Goal: Task Accomplishment & Management: Manage account settings

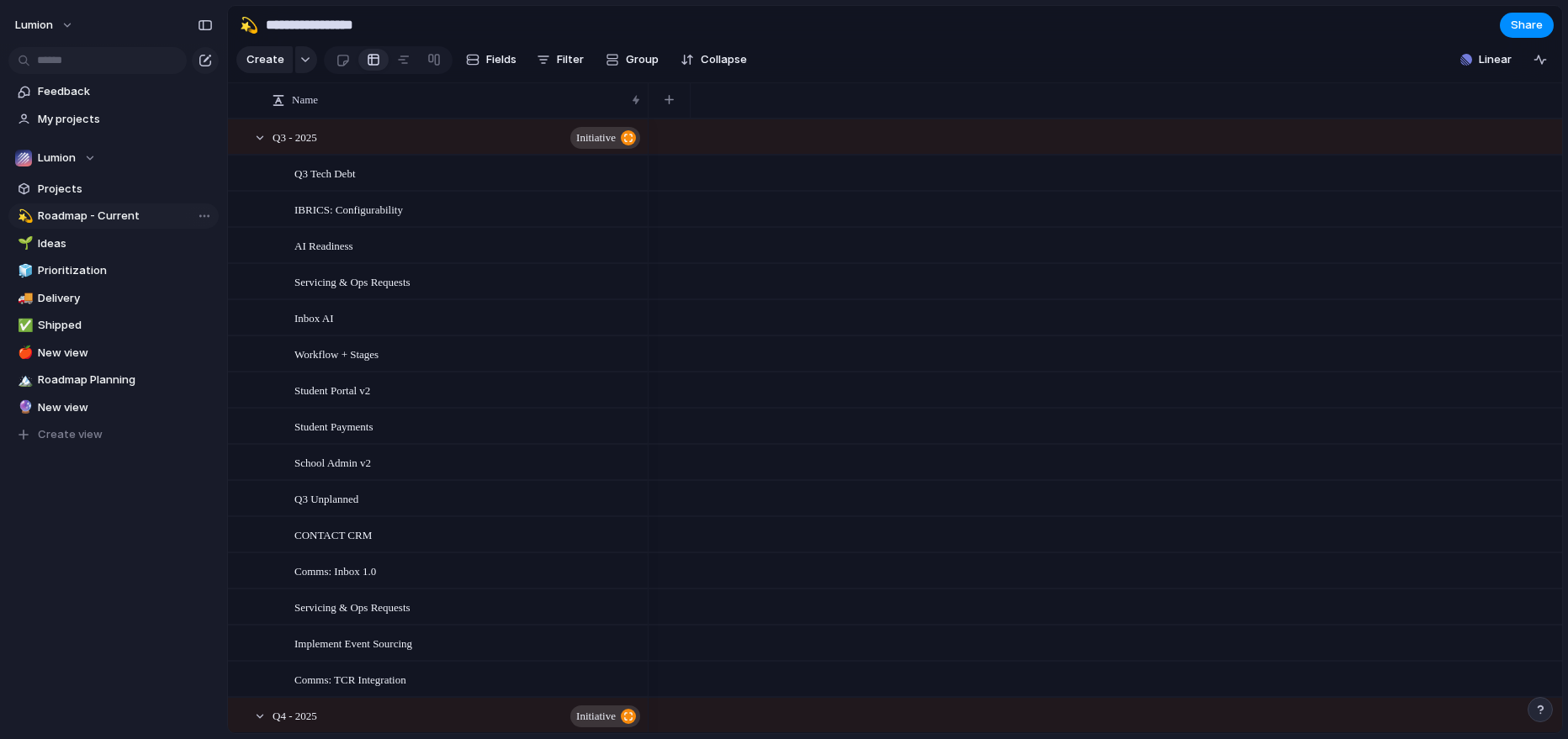
click at [93, 218] on span "Roadmap - Current" at bounding box center [125, 215] width 175 height 16
click at [130, 217] on span "Roadmap - Current" at bounding box center [125, 215] width 175 height 16
click at [262, 139] on div at bounding box center [260, 138] width 16 height 16
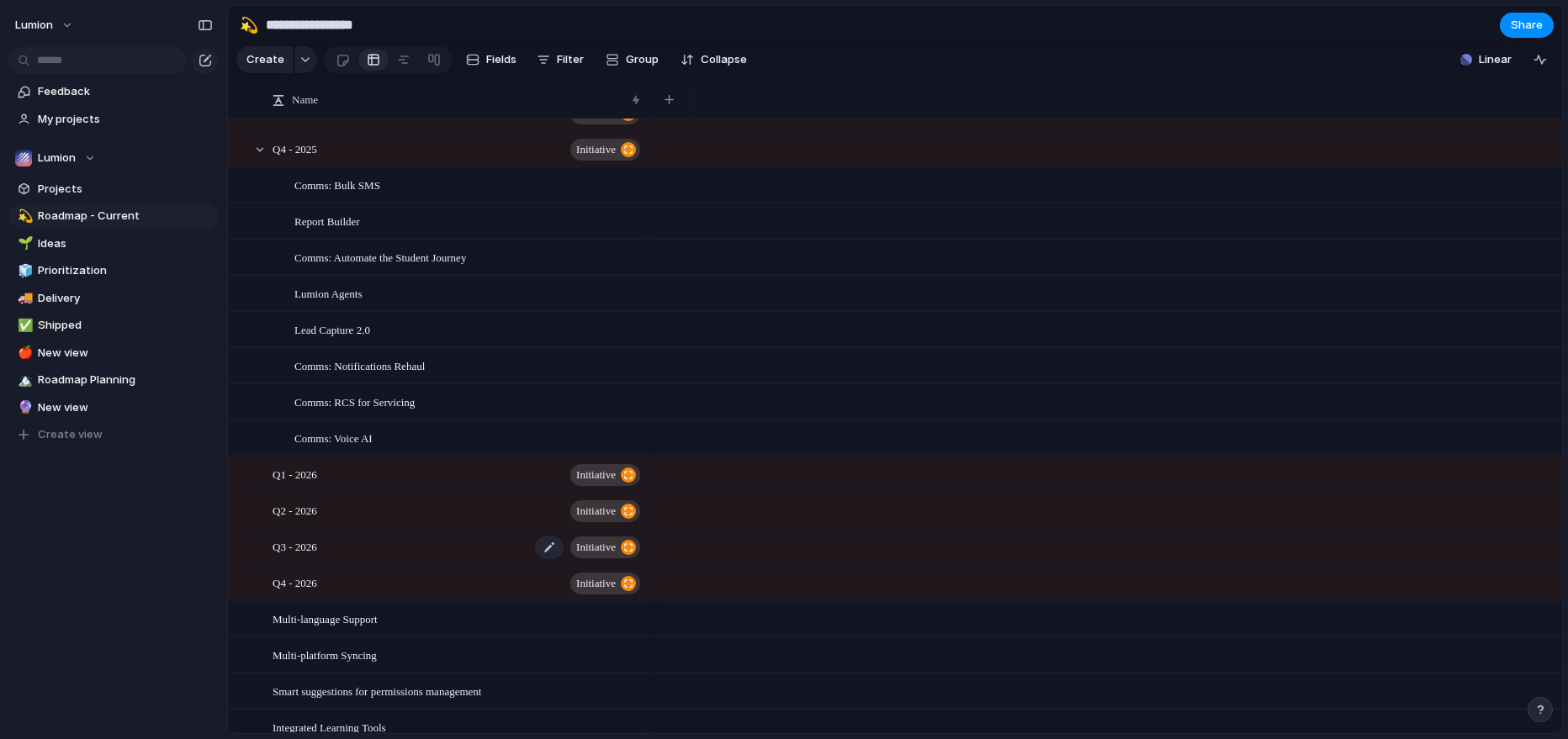
scroll to position [54, 0]
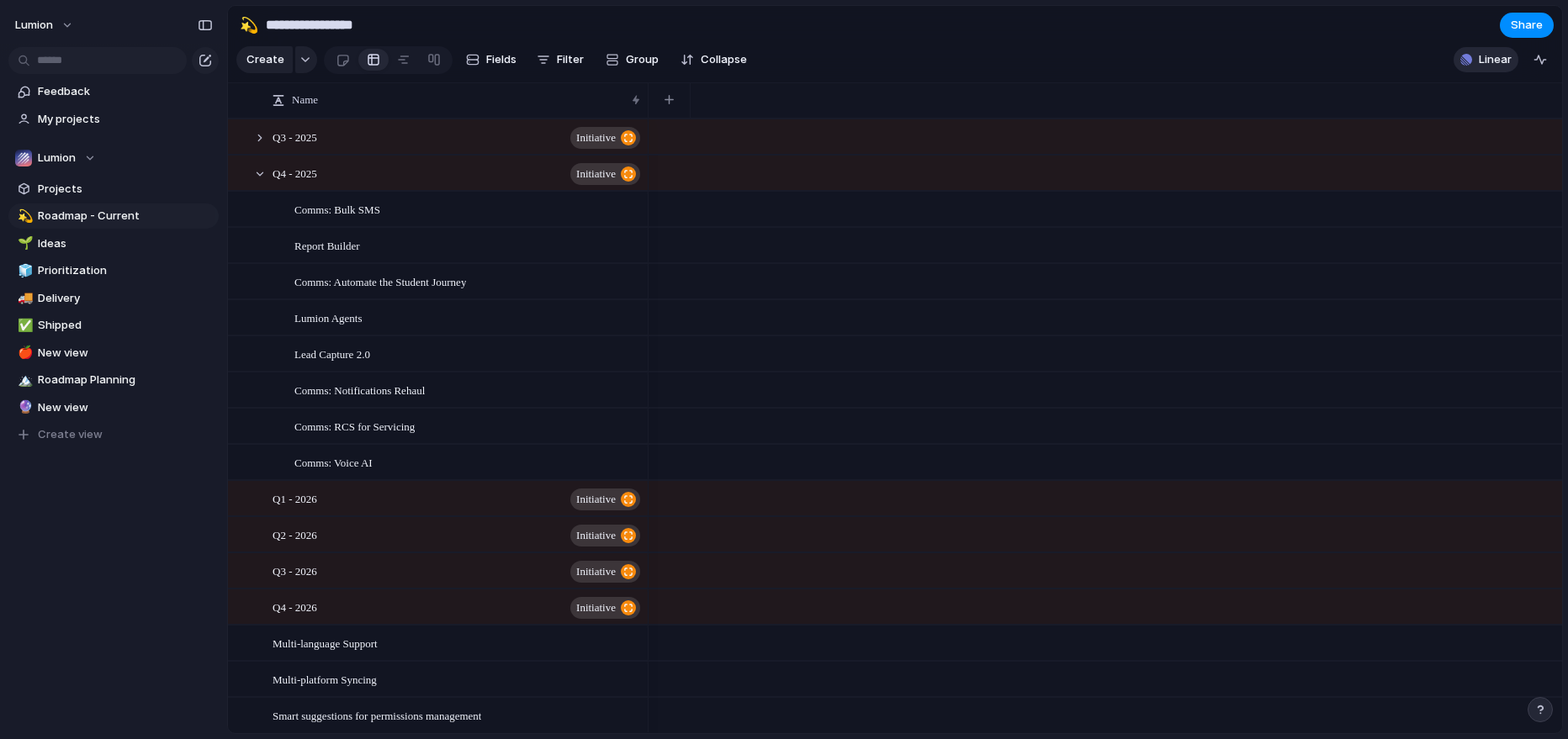
click at [1491, 61] on span "Linear" at bounding box center [1495, 59] width 33 height 16
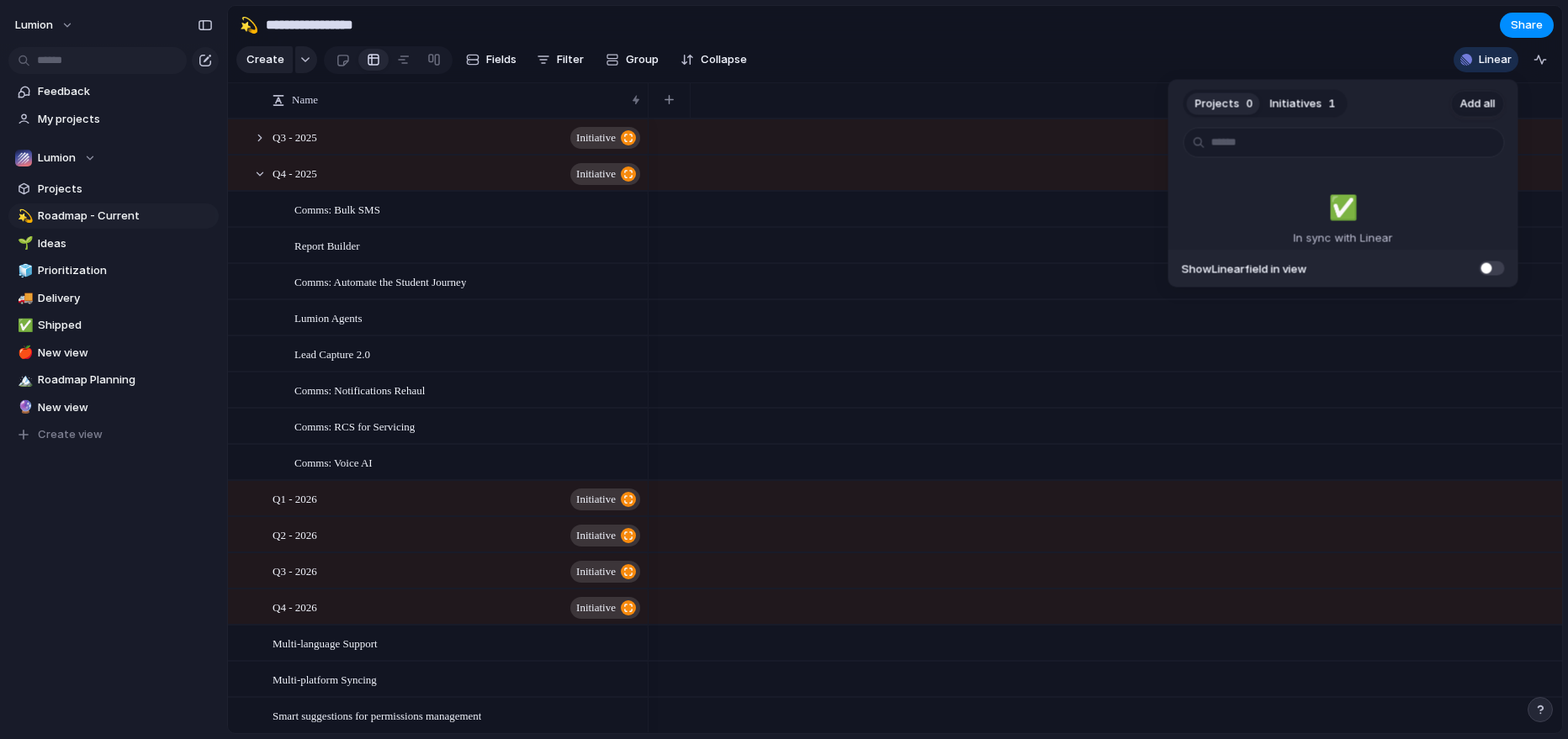
click at [1470, 108] on span "Add all" at bounding box center [1478, 103] width 35 height 16
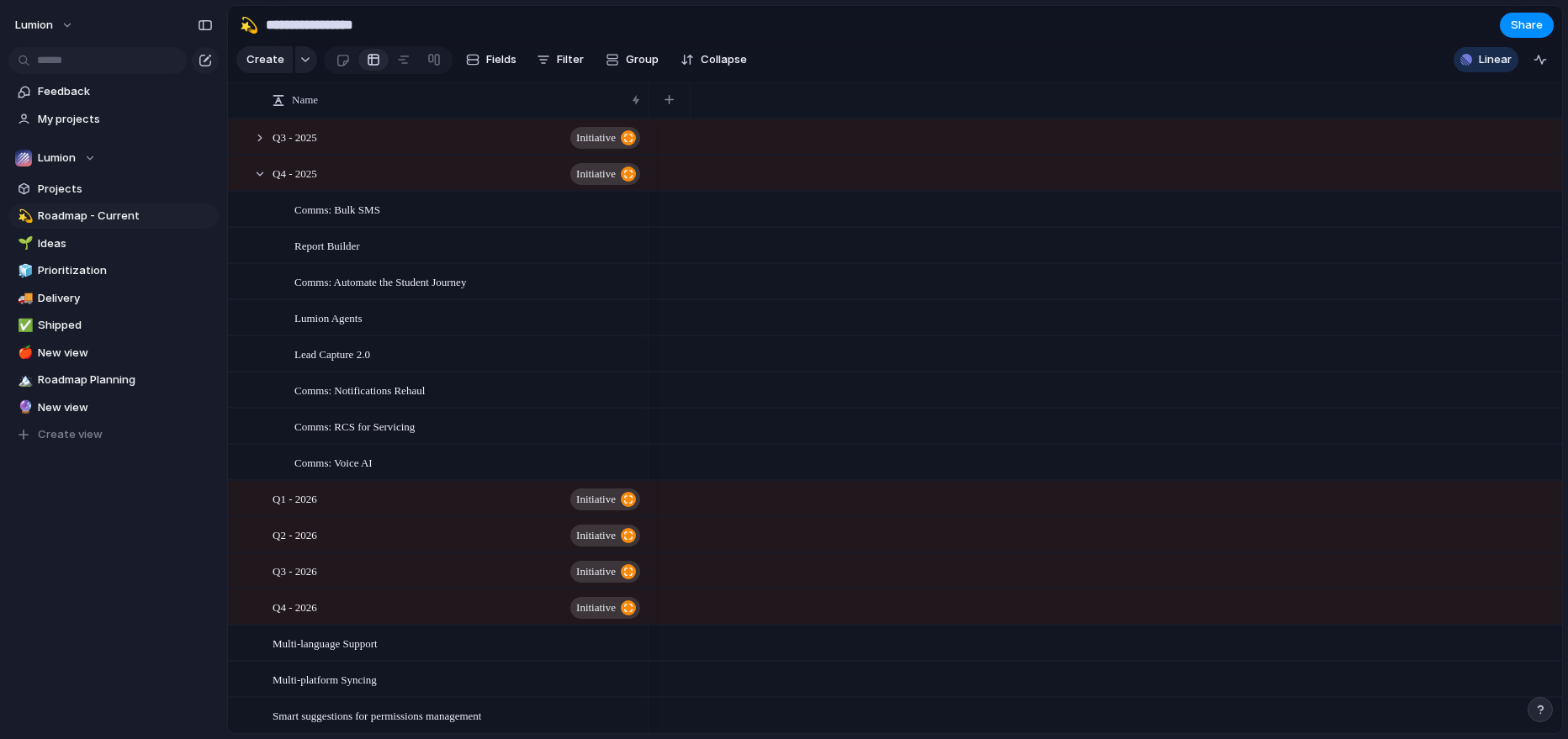
click at [1371, 50] on div "Projects 0 Initiatives 1 Add all ✅️ In sync with Linear Show Linear field in vi…" at bounding box center [784, 370] width 1568 height 739
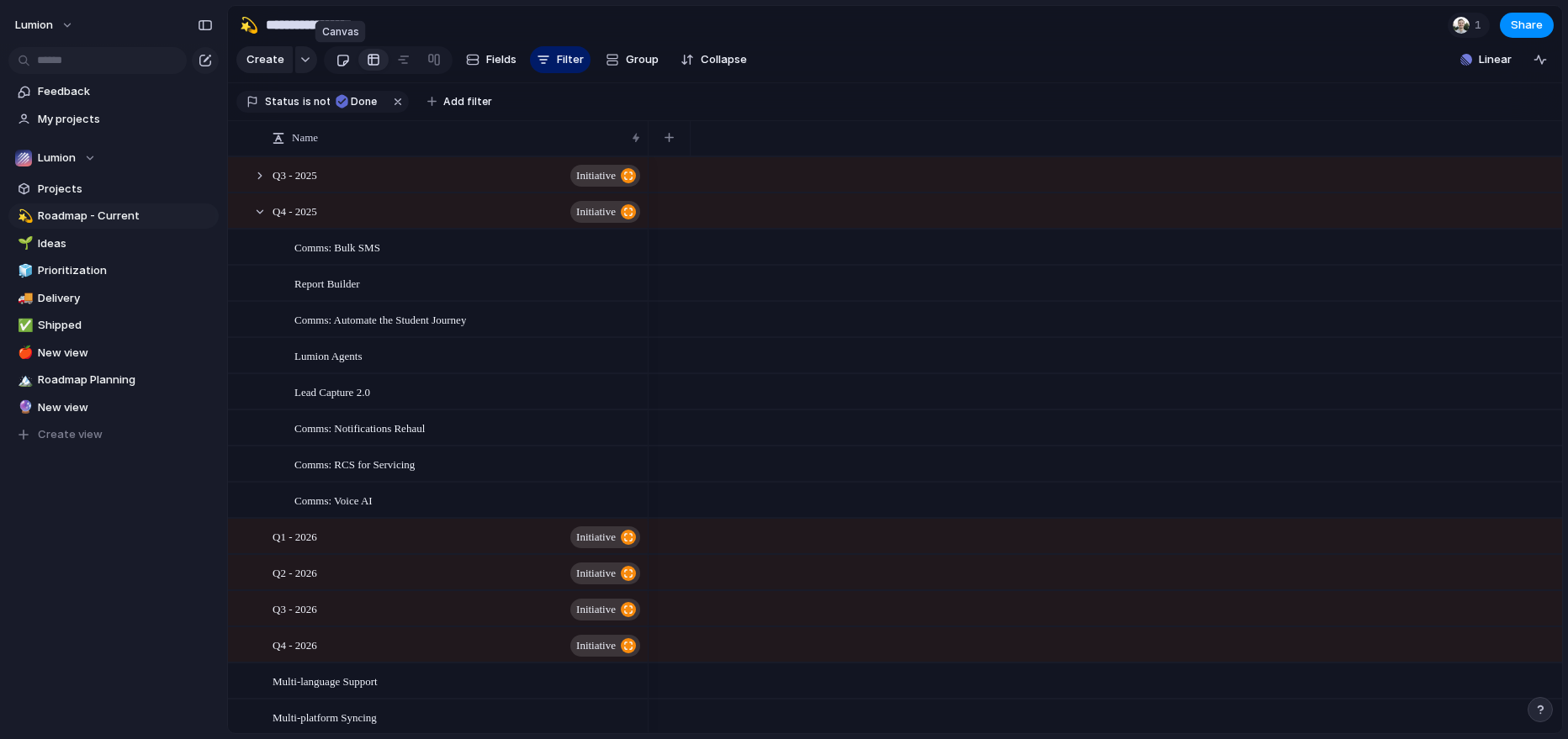
click at [341, 62] on div at bounding box center [342, 60] width 15 height 28
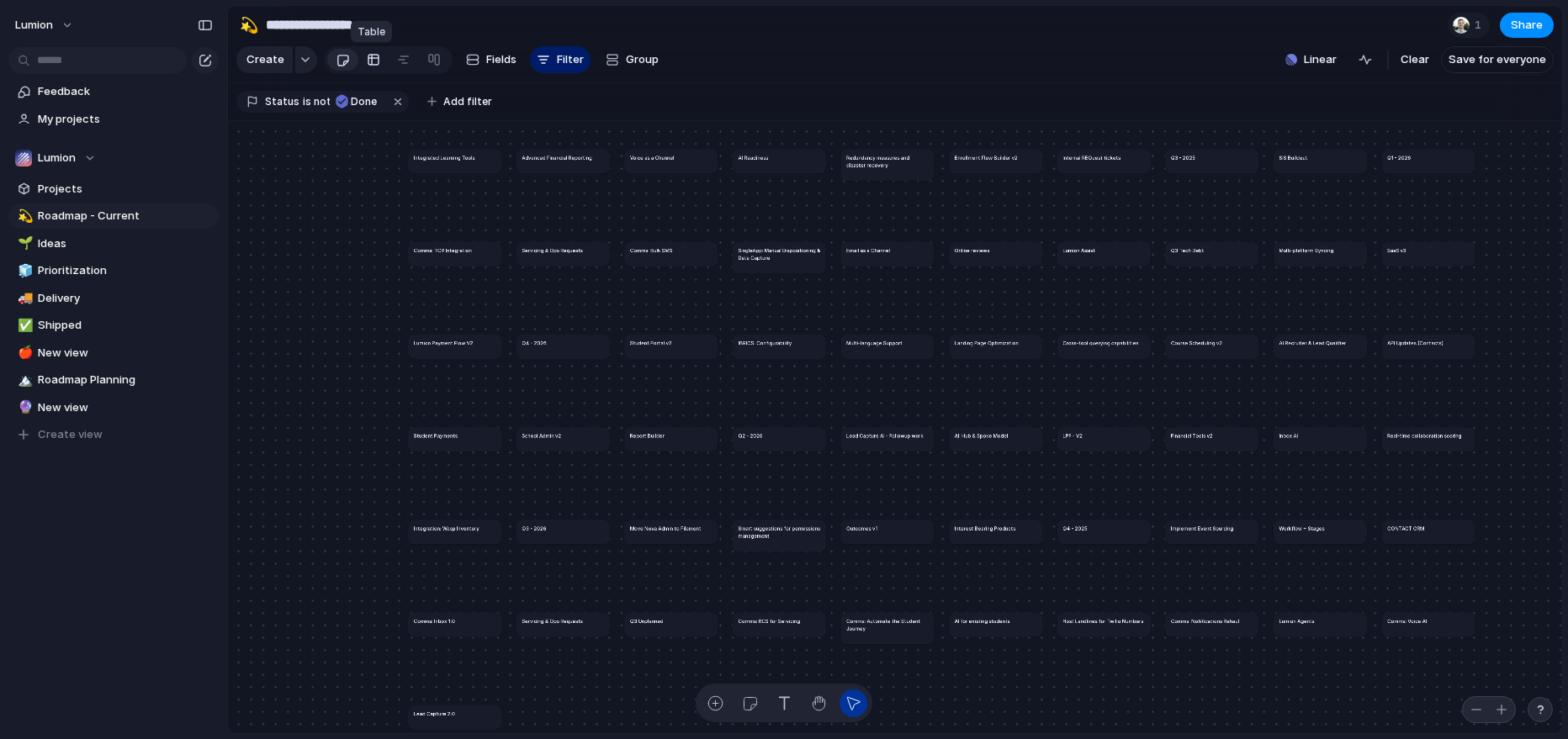
click at [368, 63] on div at bounding box center [373, 60] width 14 height 27
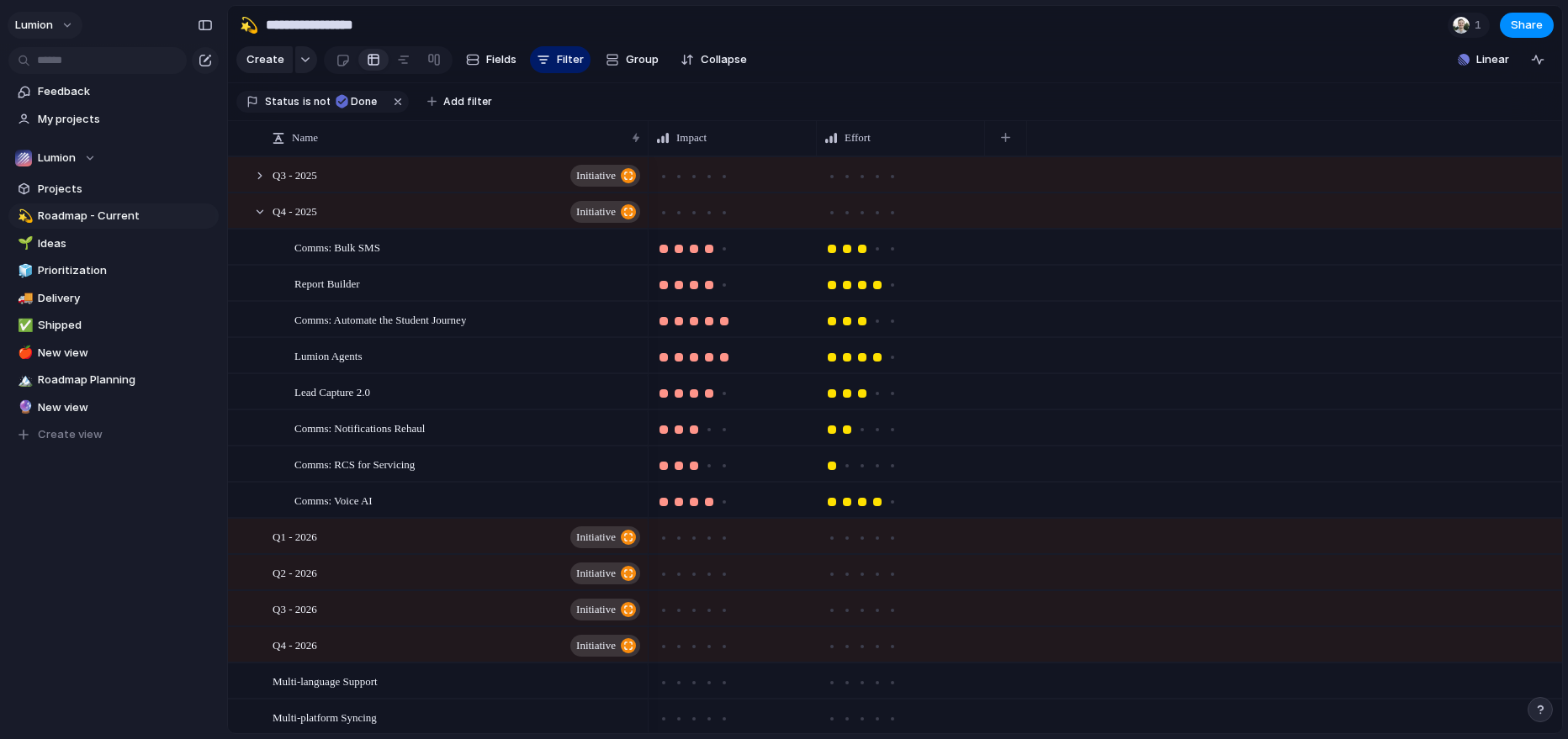
click at [69, 26] on button "Lumion" at bounding box center [45, 25] width 75 height 27
click at [66, 61] on span "Settings" at bounding box center [62, 62] width 47 height 16
click at [72, 21] on div "Team settings Copy link Add members" at bounding box center [784, 370] width 1568 height 739
click at [71, 21] on button "Lumion" at bounding box center [45, 25] width 75 height 27
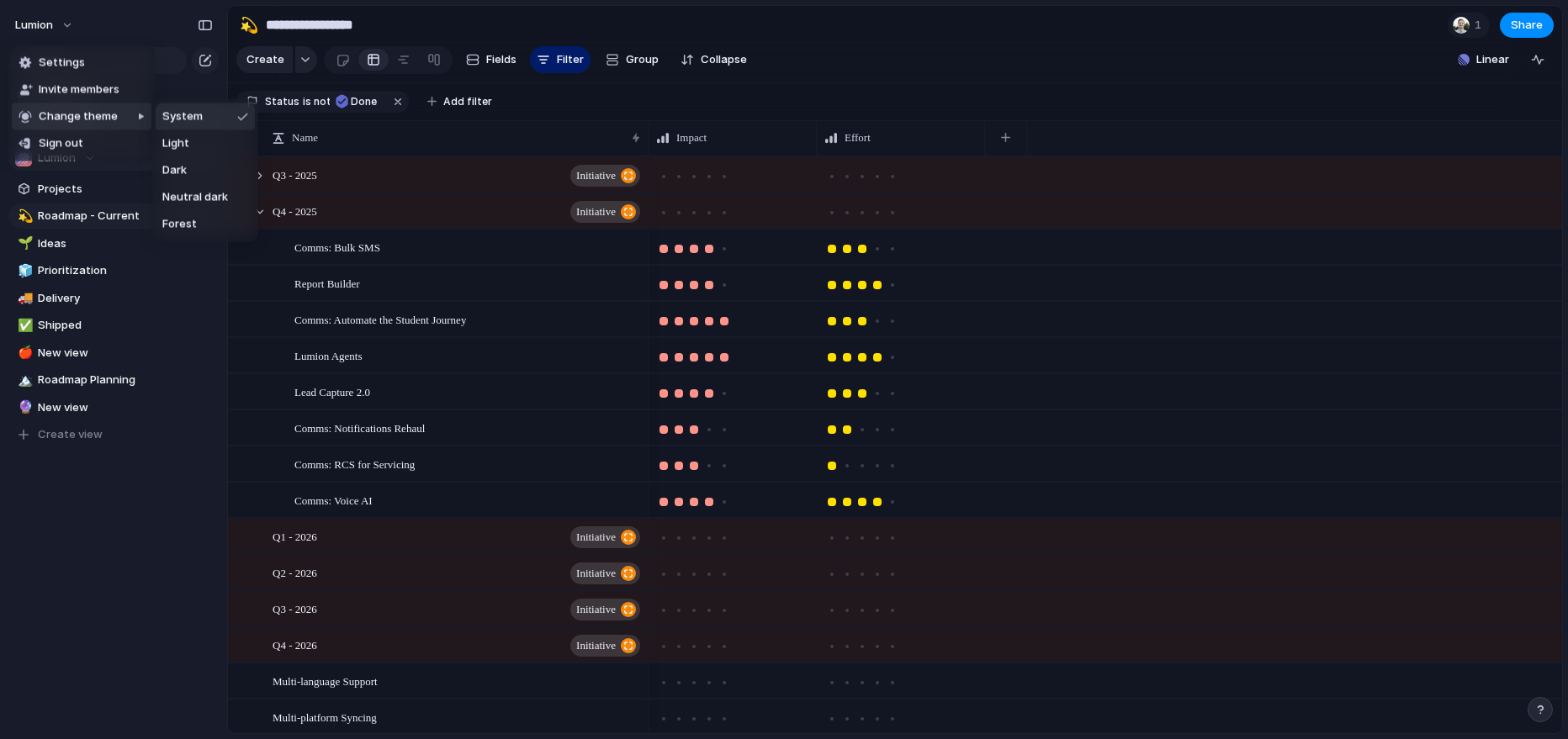
click at [66, 116] on span "Change theme" at bounding box center [79, 116] width 80 height 16
click at [183, 145] on span "Light" at bounding box center [176, 144] width 27 height 16
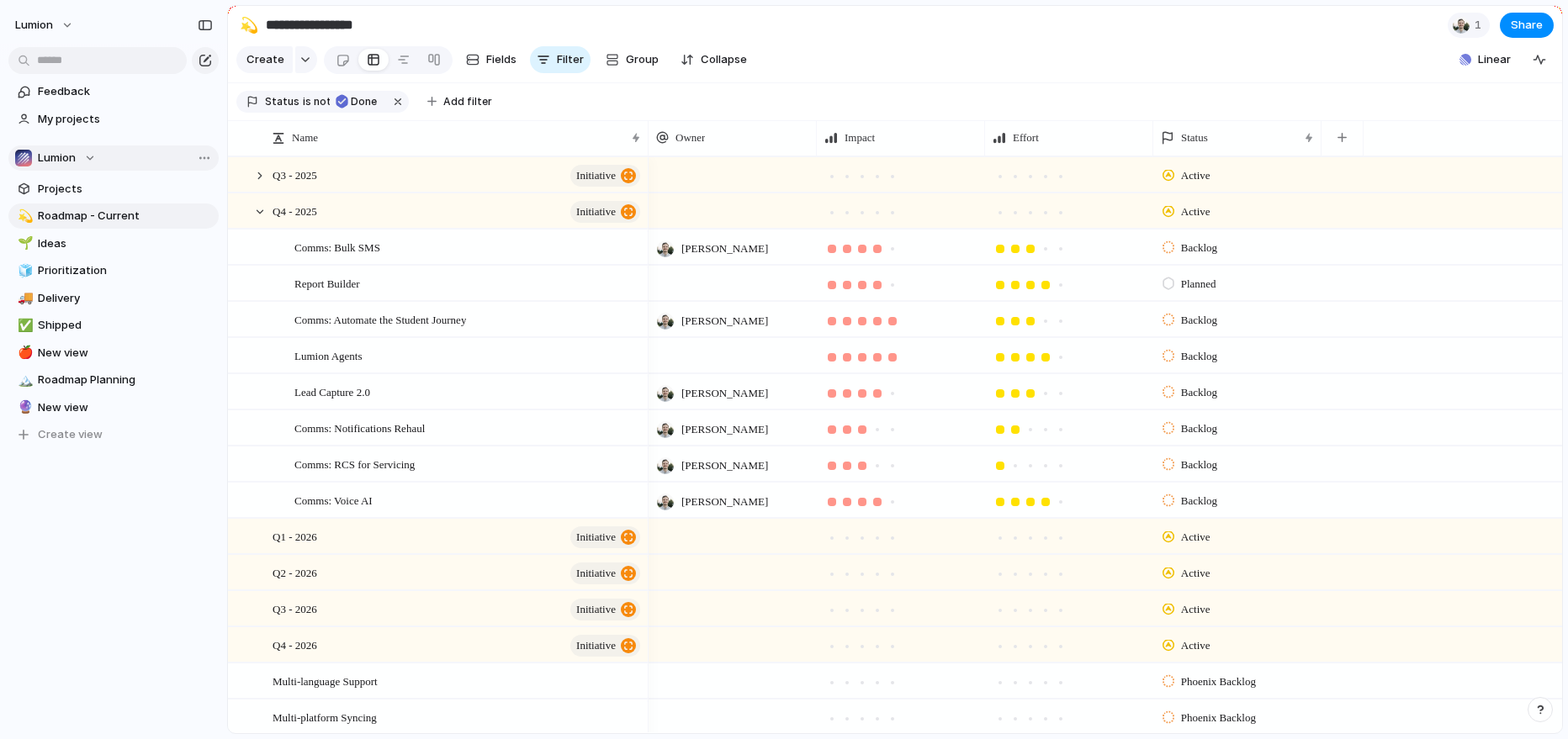
click at [1147, 69] on section "Create Fields Filter Group Zoom Collapse Linear Clear Save for everyone" at bounding box center [894, 63] width 1333 height 41
click at [341, 60] on div at bounding box center [342, 60] width 15 height 28
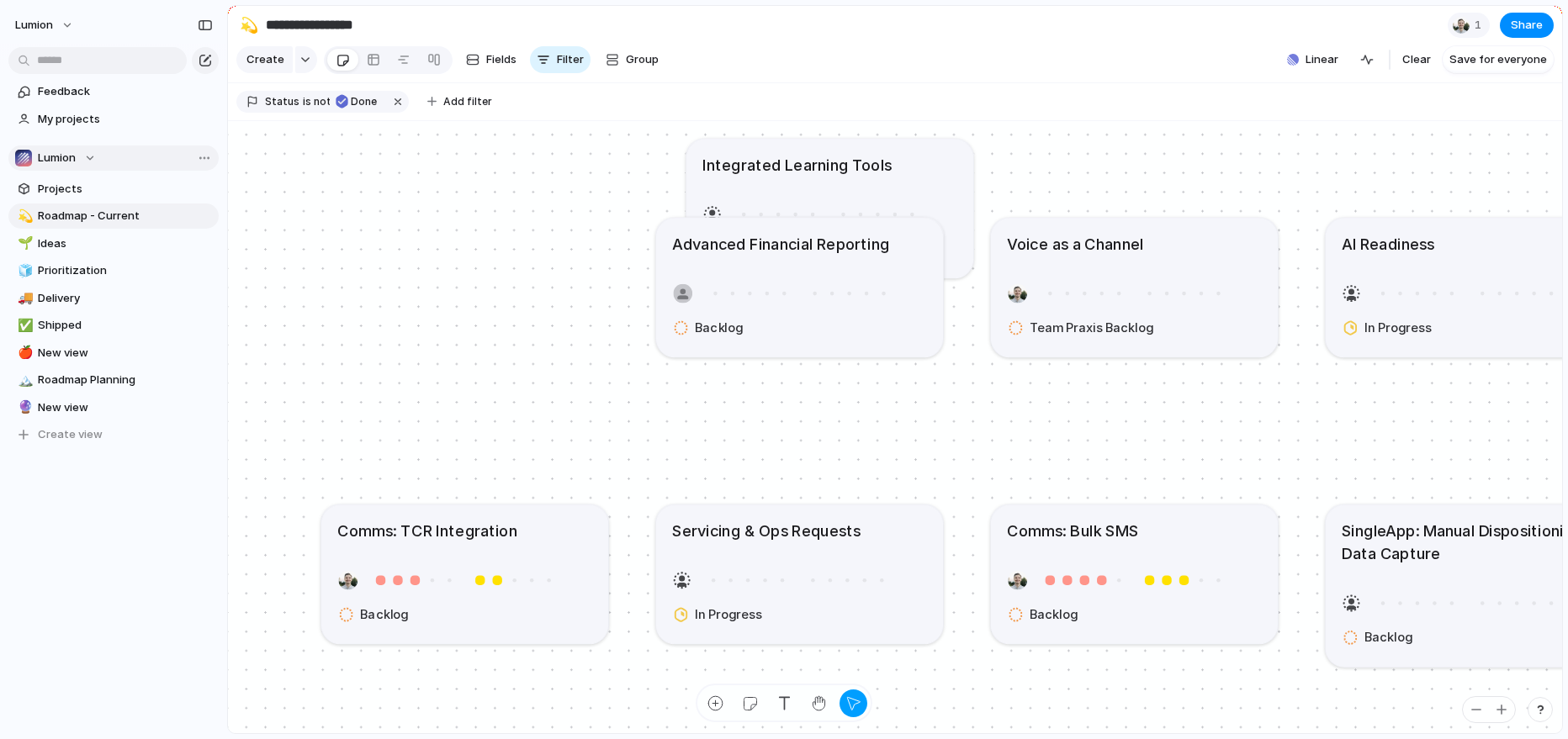
drag, startPoint x: 538, startPoint y: 234, endPoint x: 903, endPoint y: 155, distance: 373.5
click at [903, 155] on div "Integrated Learning Tools" at bounding box center [829, 164] width 254 height 22
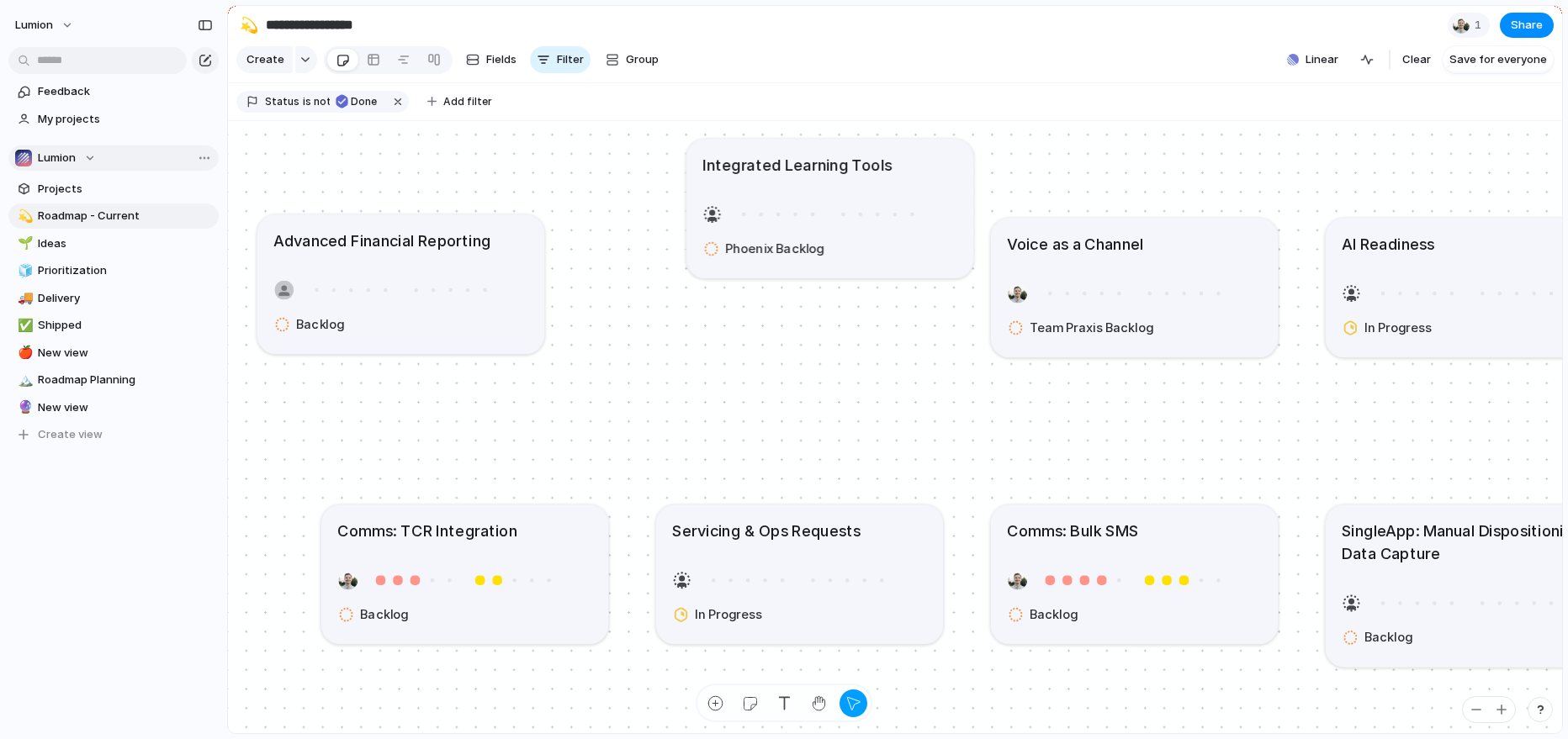
drag, startPoint x: 906, startPoint y: 229, endPoint x: 498, endPoint y: 225, distance: 408.0
click at [498, 225] on article "Advanced Financial Reporting Backlog" at bounding box center [400, 284] width 287 height 140
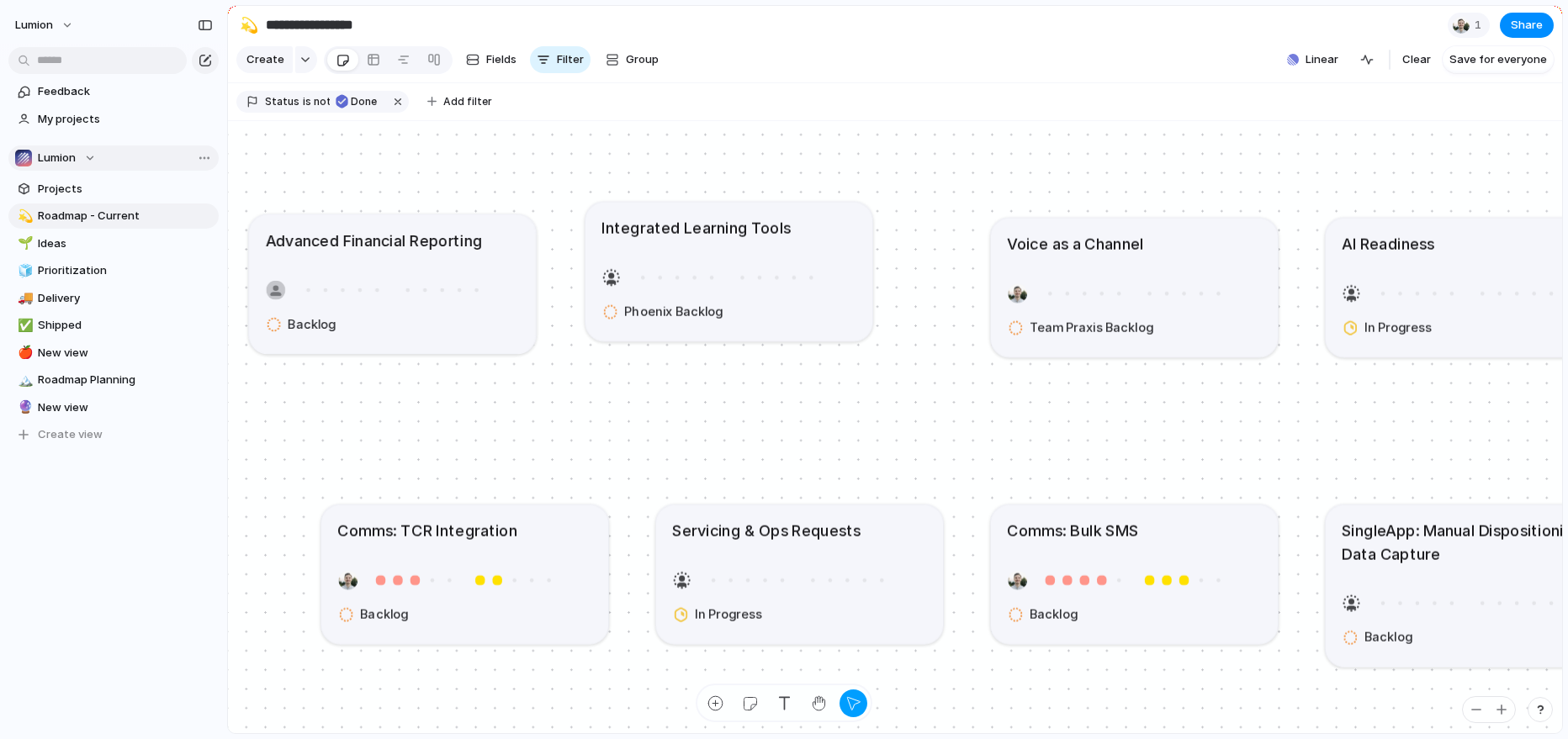
drag, startPoint x: 912, startPoint y: 170, endPoint x: 812, endPoint y: 234, distance: 118.7
click at [812, 234] on div "Integrated Learning Tools" at bounding box center [728, 227] width 254 height 22
click at [369, 63] on div at bounding box center [373, 60] width 14 height 27
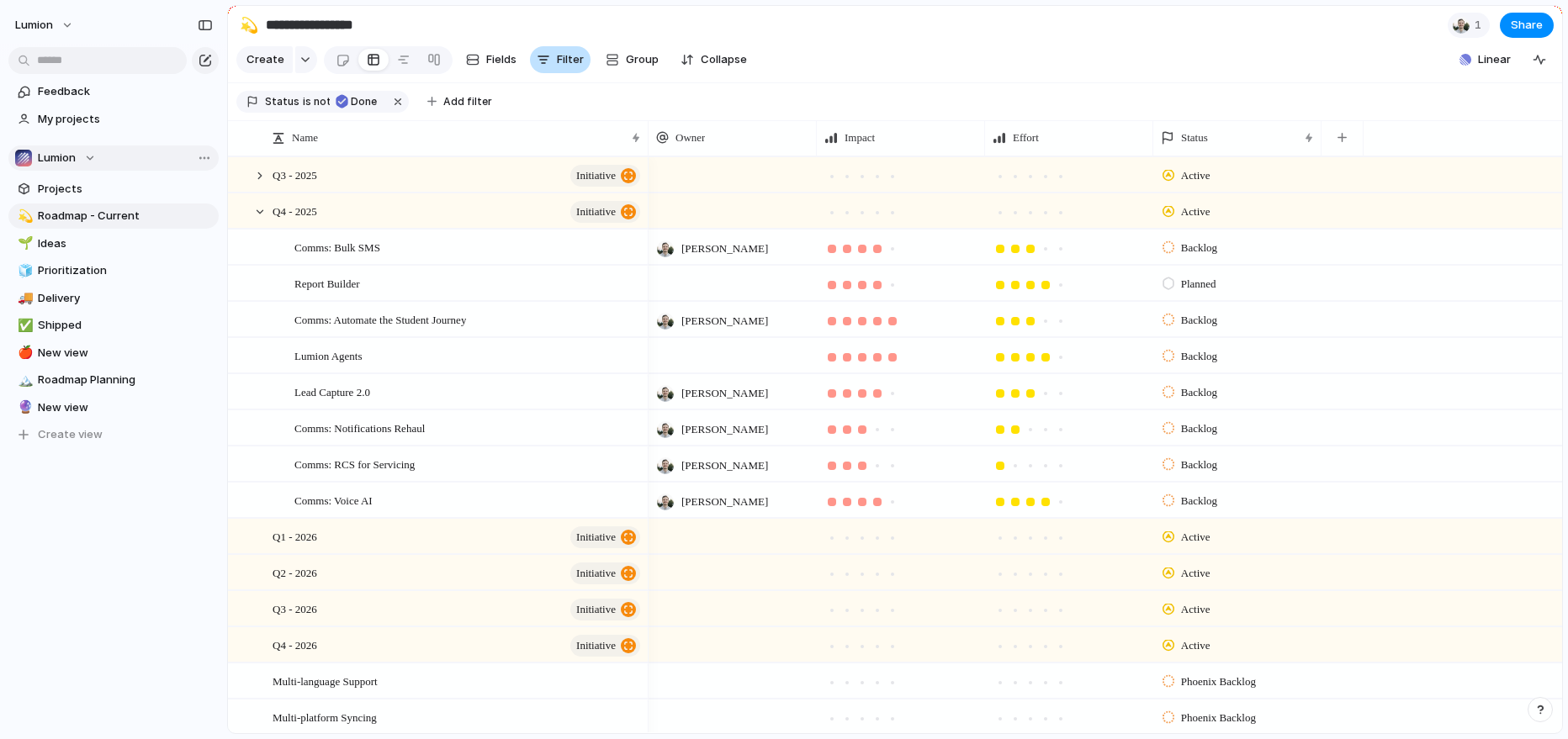
click at [555, 70] on button "Filter" at bounding box center [560, 60] width 60 height 27
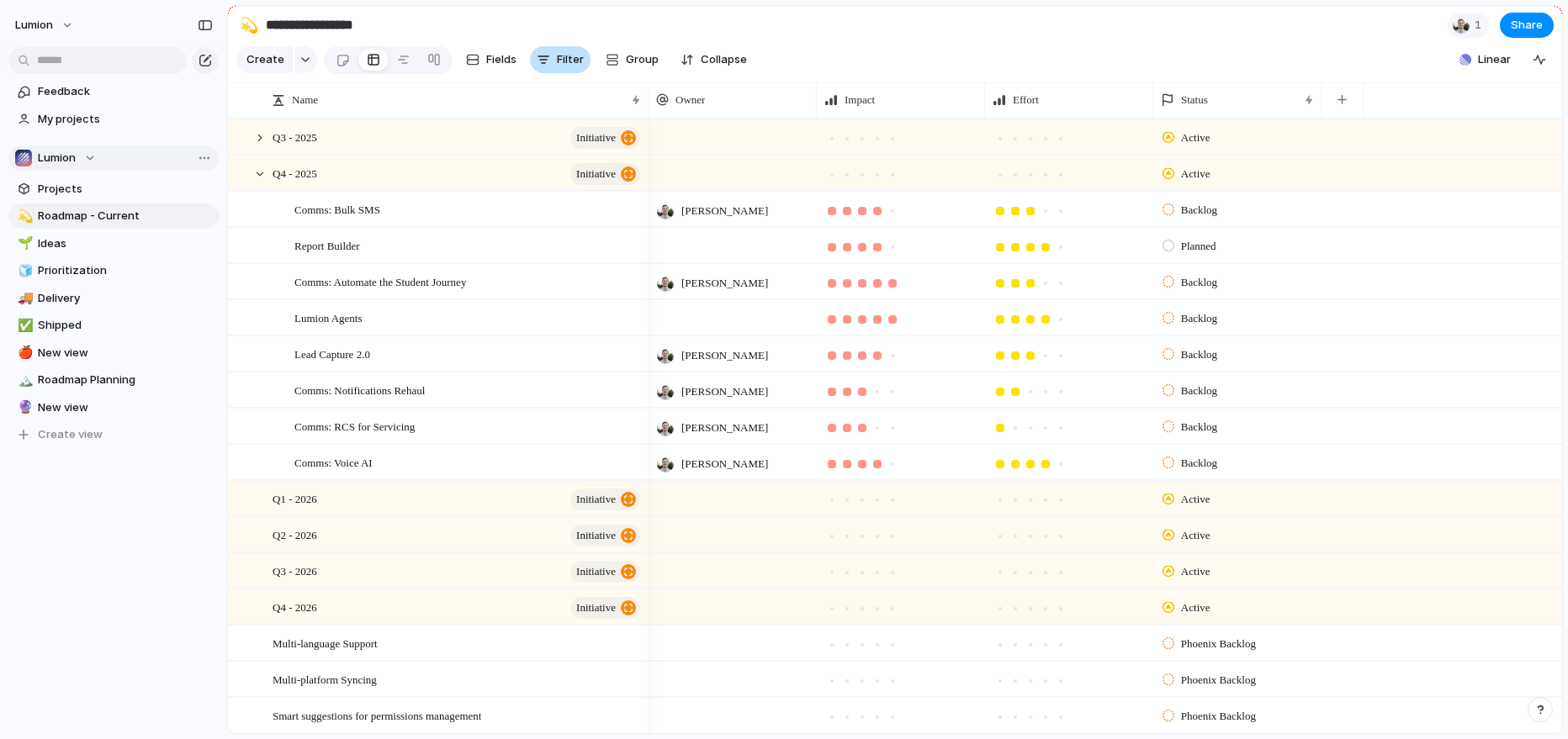
click at [555, 68] on button "Filter" at bounding box center [560, 60] width 60 height 27
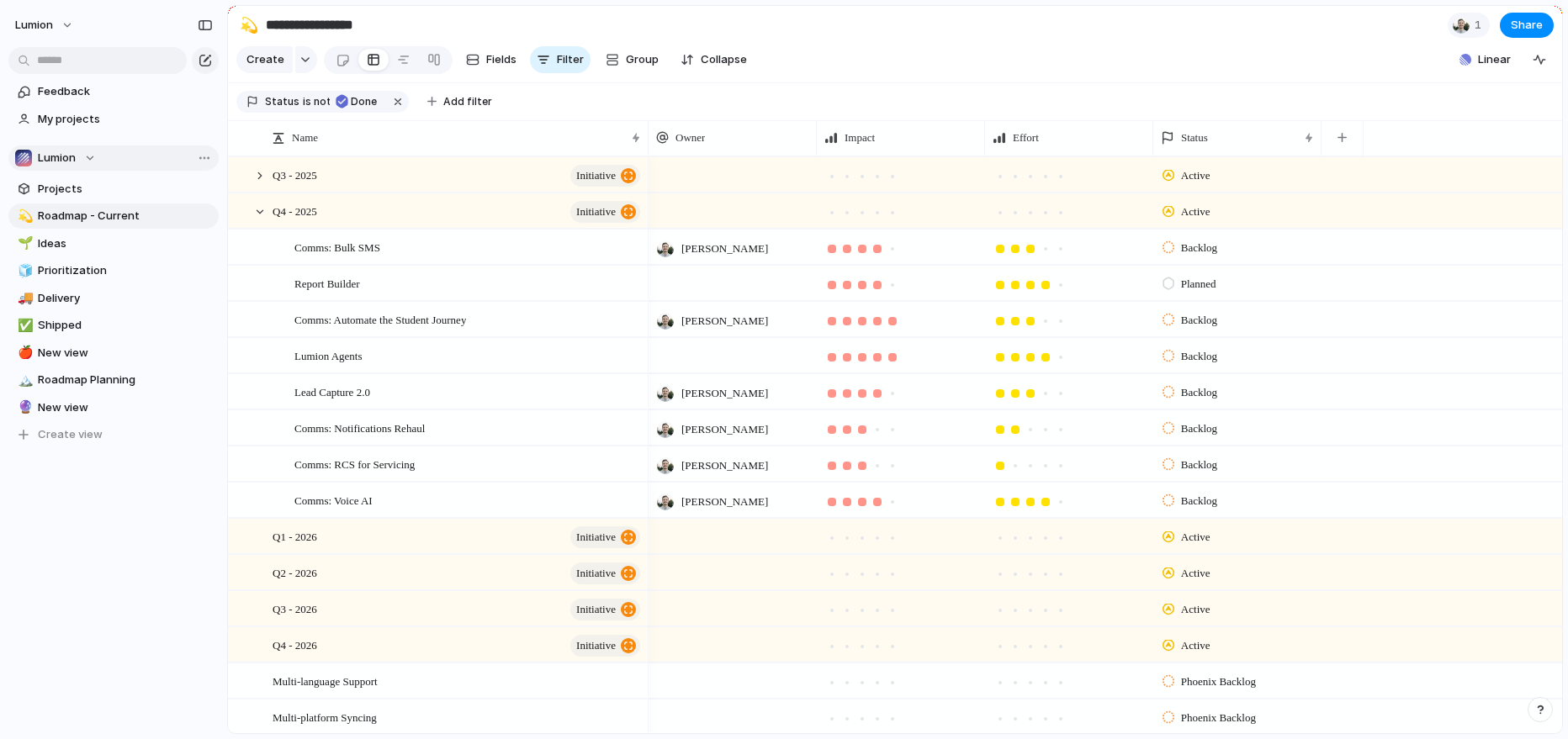
click at [806, 52] on section "Create Fields Filter Group Zoom Collapse Linear Clear Save for everyone" at bounding box center [894, 63] width 1333 height 41
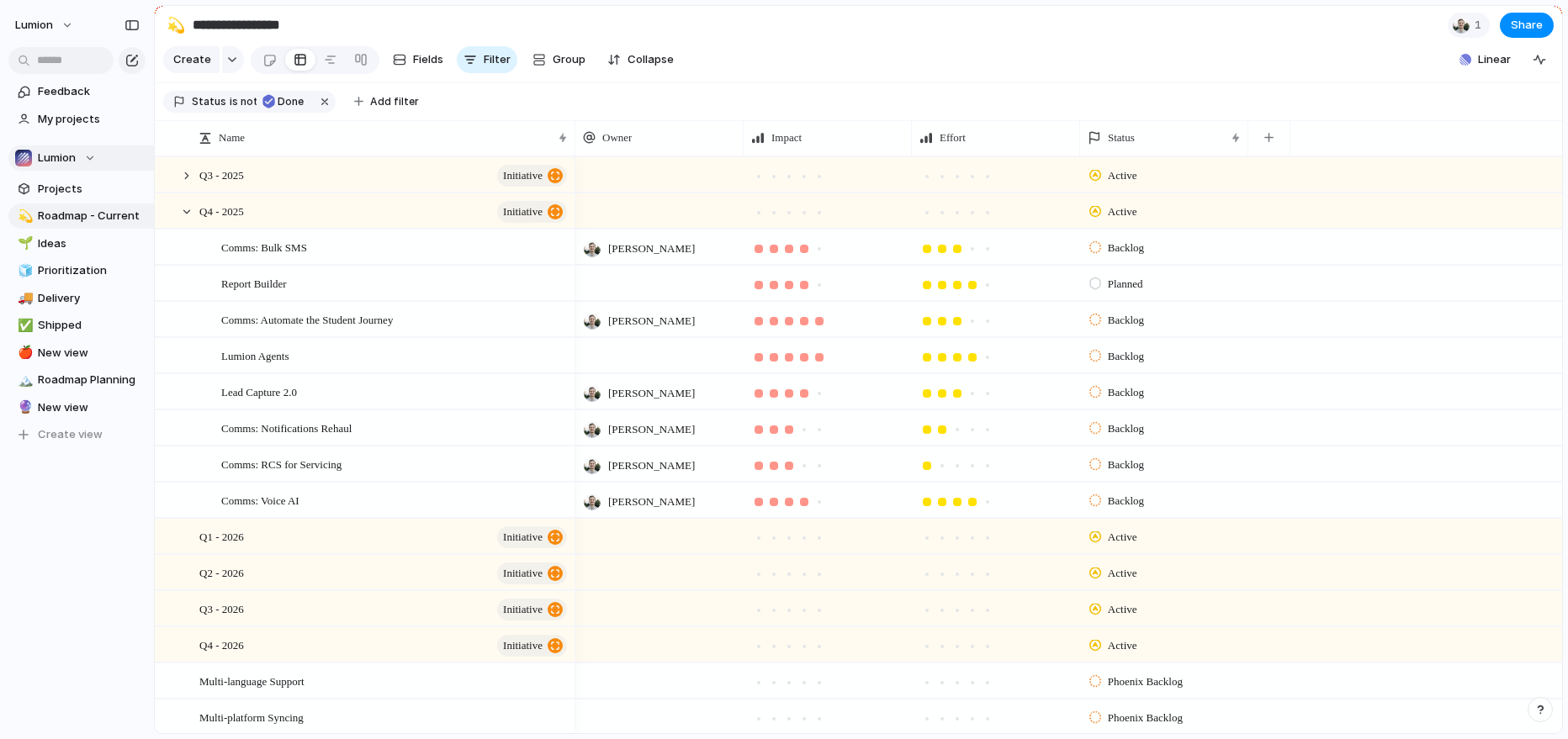
drag, startPoint x: 226, startPoint y: 209, endPoint x: 154, endPoint y: 213, distance: 72.1
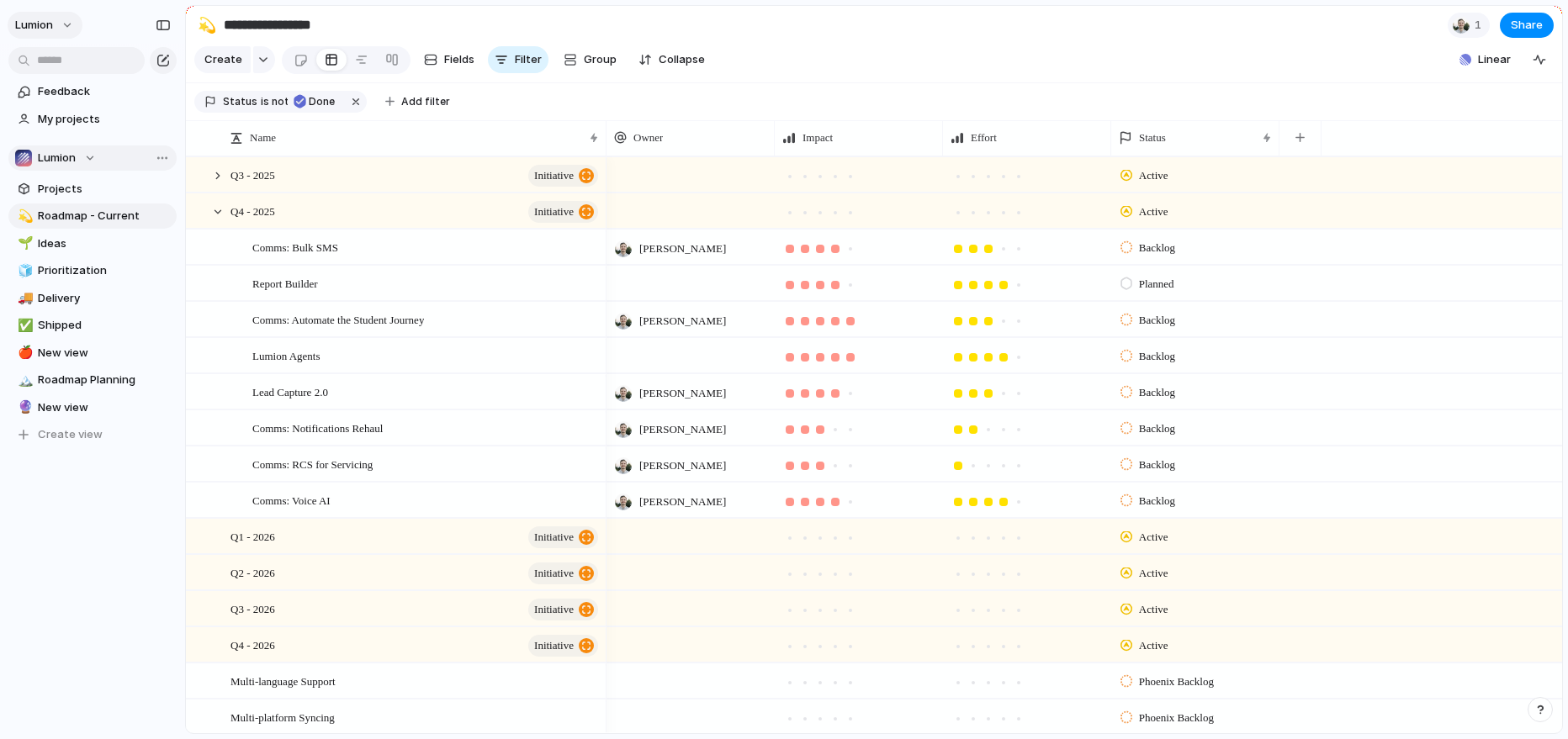
click at [64, 30] on button "Lumion" at bounding box center [45, 25] width 75 height 27
click at [60, 84] on span "Invite members" at bounding box center [79, 89] width 80 height 16
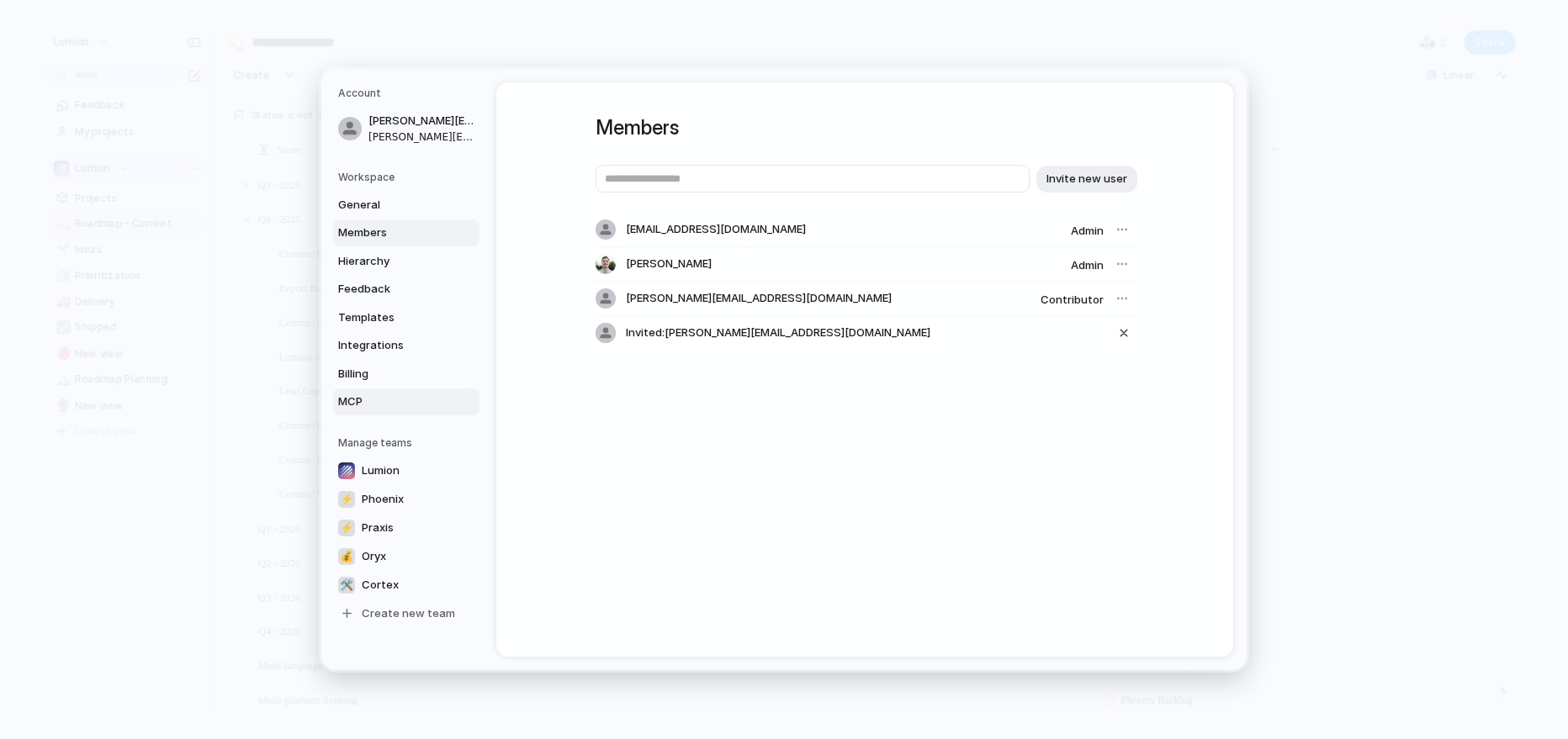
click at [363, 405] on span "MCP" at bounding box center [392, 402] width 108 height 16
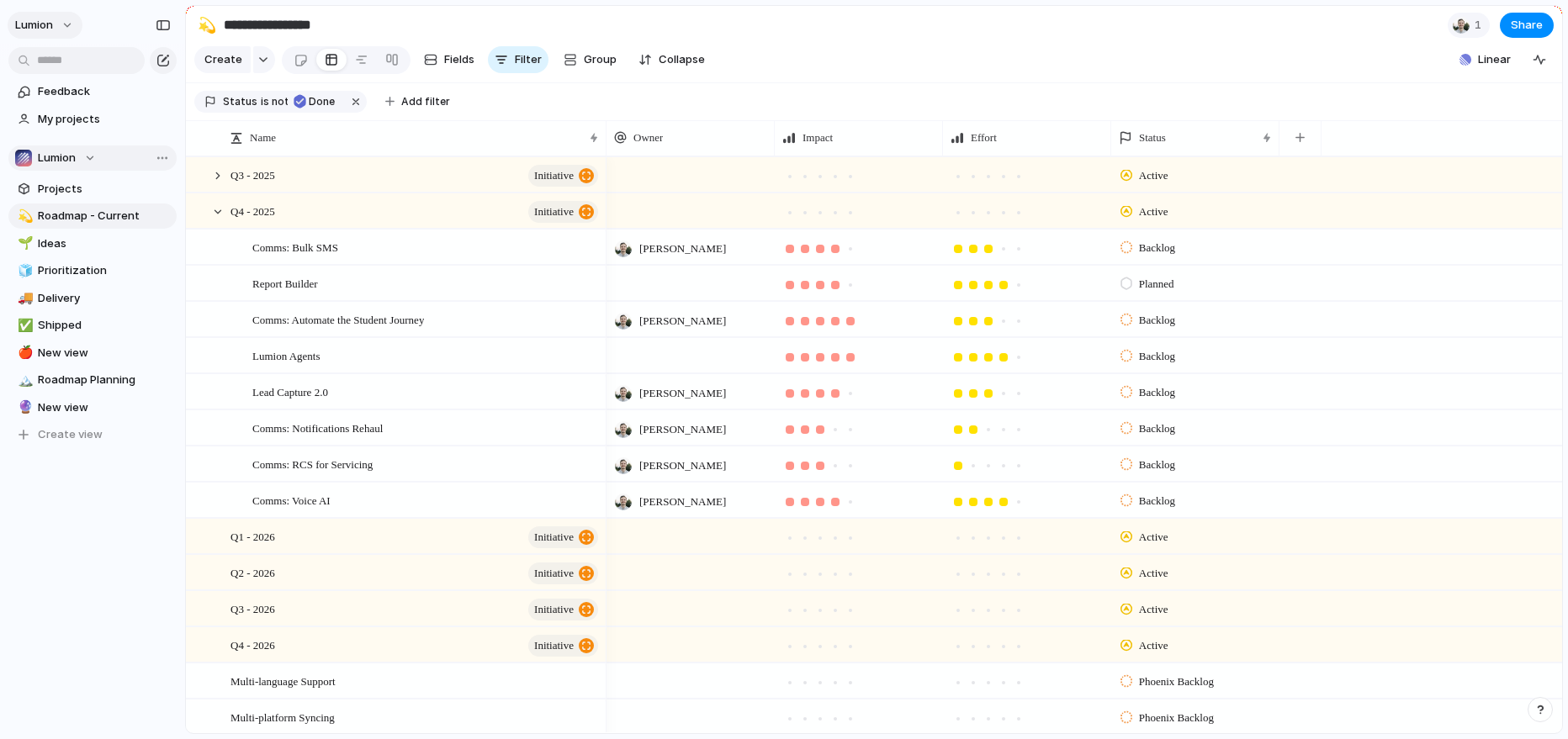
click at [60, 23] on button "Lumion" at bounding box center [45, 25] width 75 height 27
click at [62, 67] on span "Settings" at bounding box center [62, 62] width 47 height 16
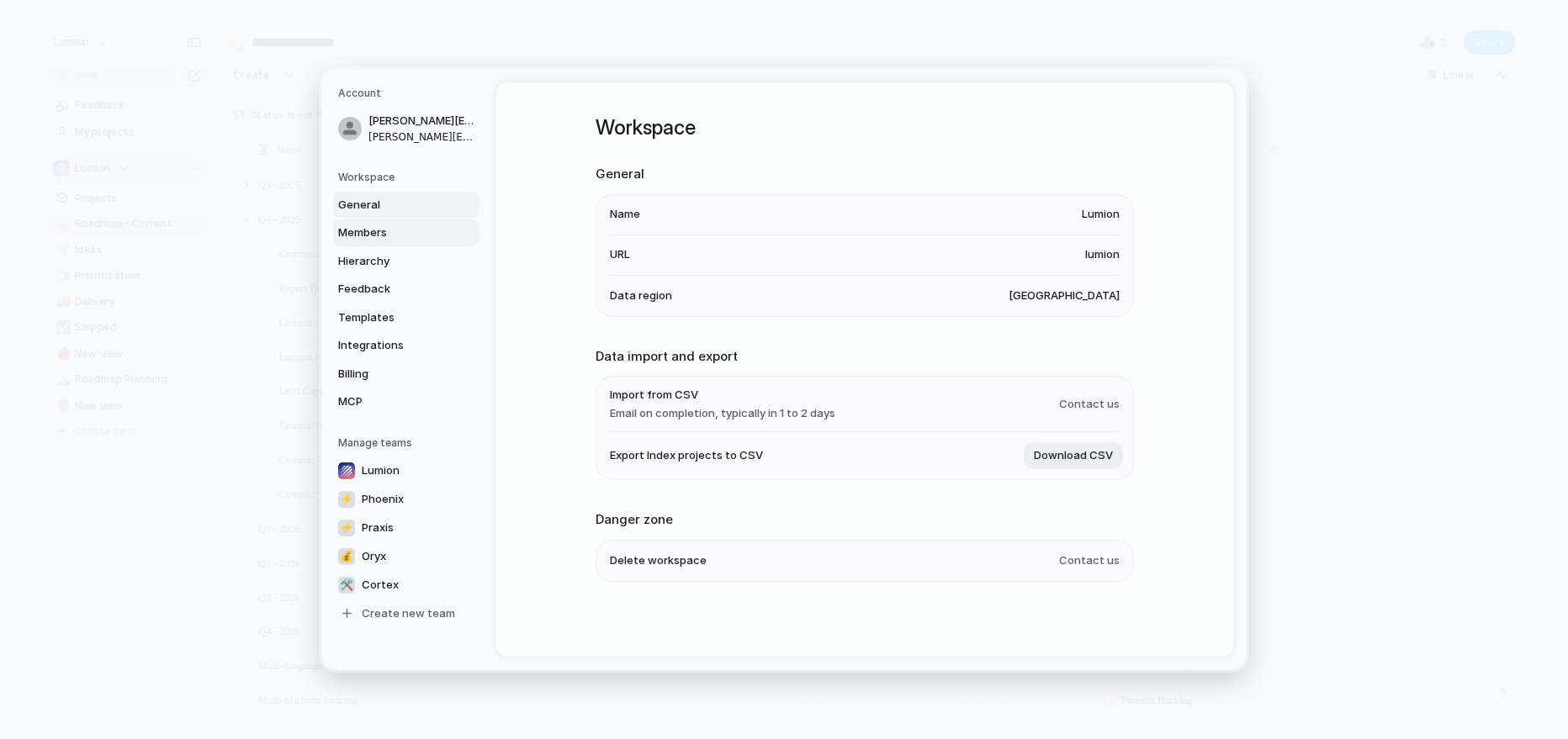
click at [362, 234] on span "Members" at bounding box center [392, 233] width 108 height 16
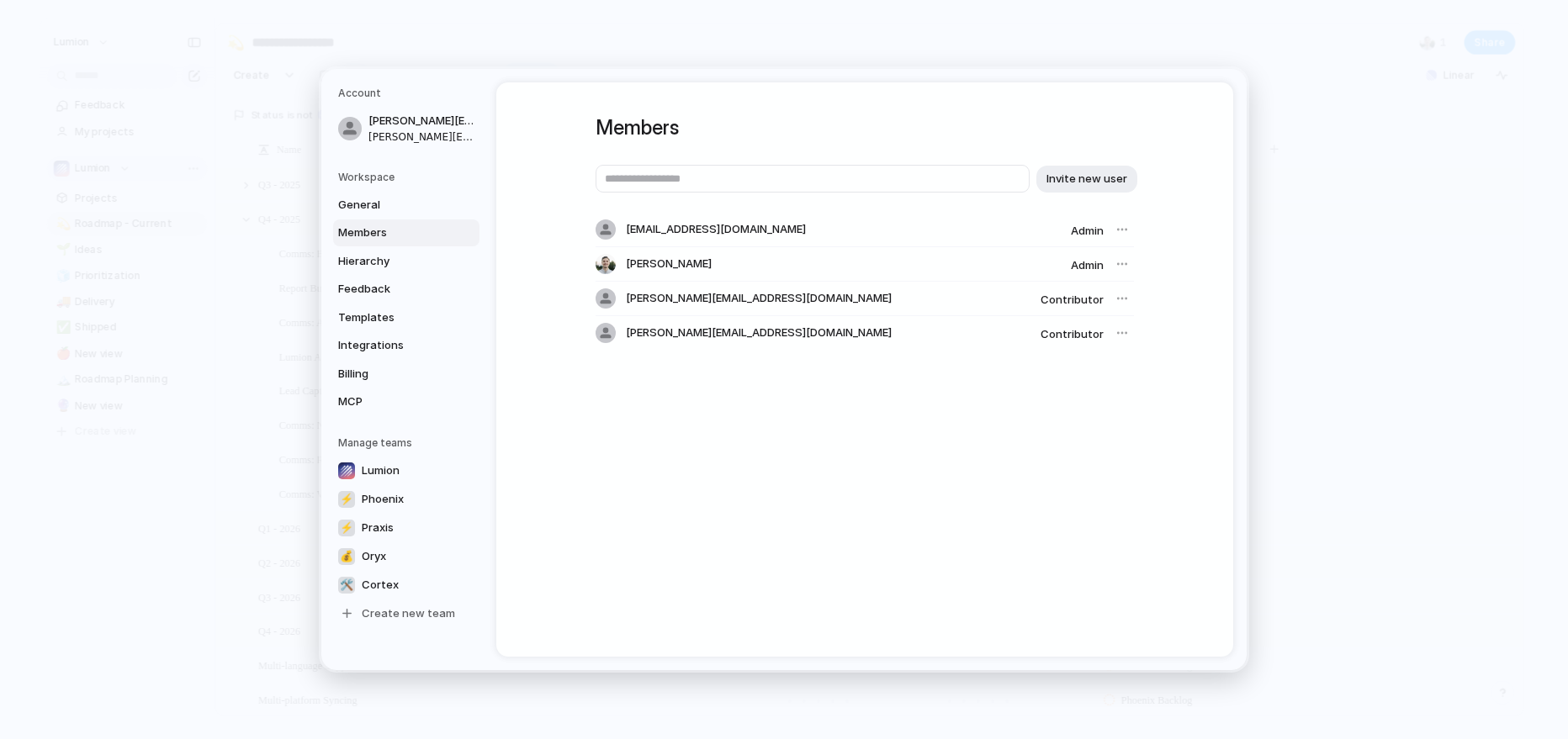
click at [1118, 329] on div at bounding box center [1122, 333] width 23 height 23
click at [1119, 333] on div at bounding box center [1122, 333] width 23 height 23
click at [939, 323] on div "[PERSON_NAME][EMAIL_ADDRESS][DOMAIN_NAME]" at bounding box center [815, 333] width 438 height 20
click at [879, 337] on div "[PERSON_NAME][EMAIL_ADDRESS][DOMAIN_NAME]" at bounding box center [815, 333] width 438 height 20
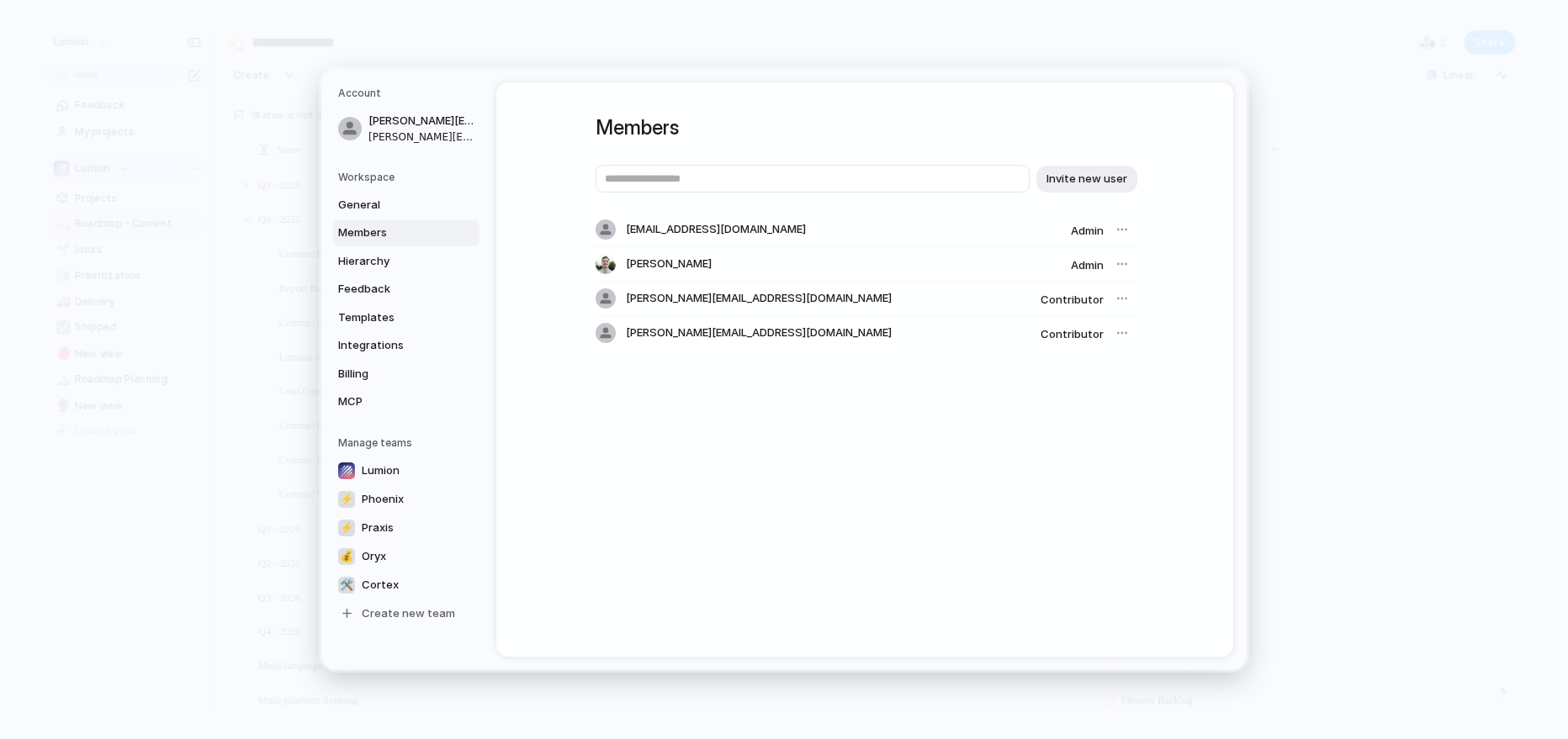
click at [808, 315] on div "[PERSON_NAME][EMAIL_ADDRESS][DOMAIN_NAME] Contributor" at bounding box center [864, 300] width 538 height 35
click at [1085, 186] on span "Invite new user" at bounding box center [1086, 178] width 80 height 16
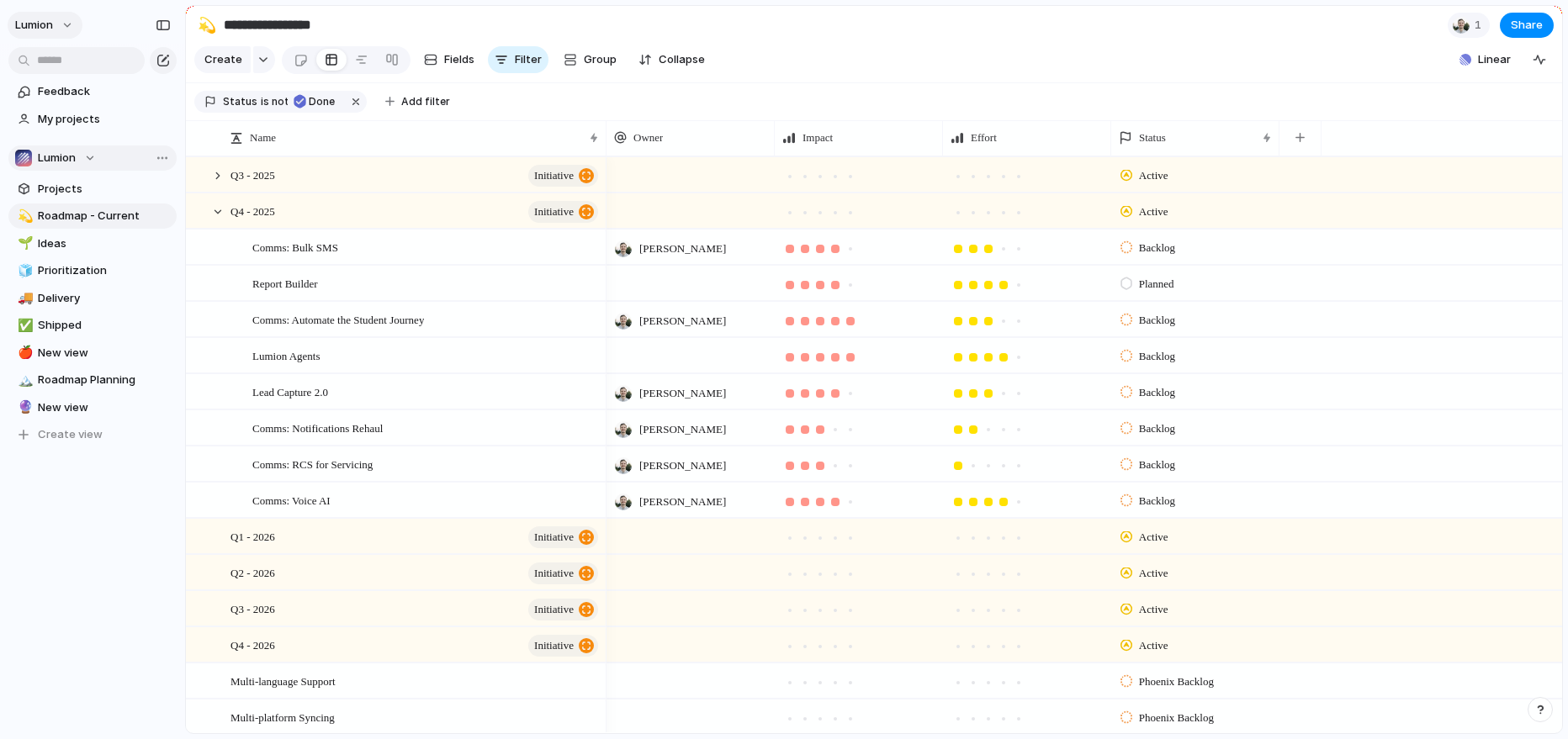
click at [67, 31] on button "Lumion" at bounding box center [45, 25] width 75 height 27
click at [58, 28] on div "Settings Invite members Change theme Sign out" at bounding box center [784, 370] width 1568 height 739
click at [82, 124] on span "My projects" at bounding box center [104, 118] width 133 height 16
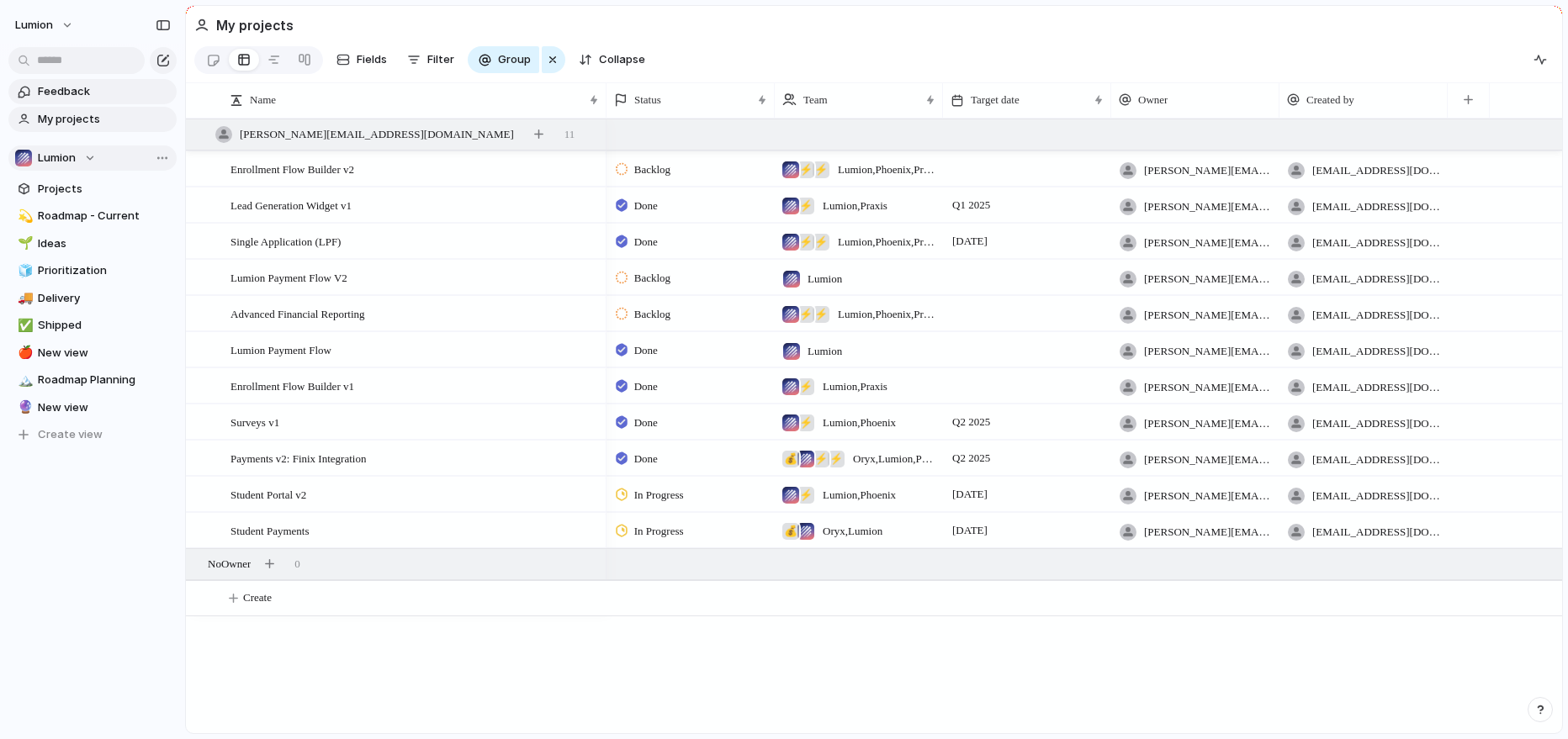
click at [69, 97] on span "Feedback" at bounding box center [104, 91] width 133 height 16
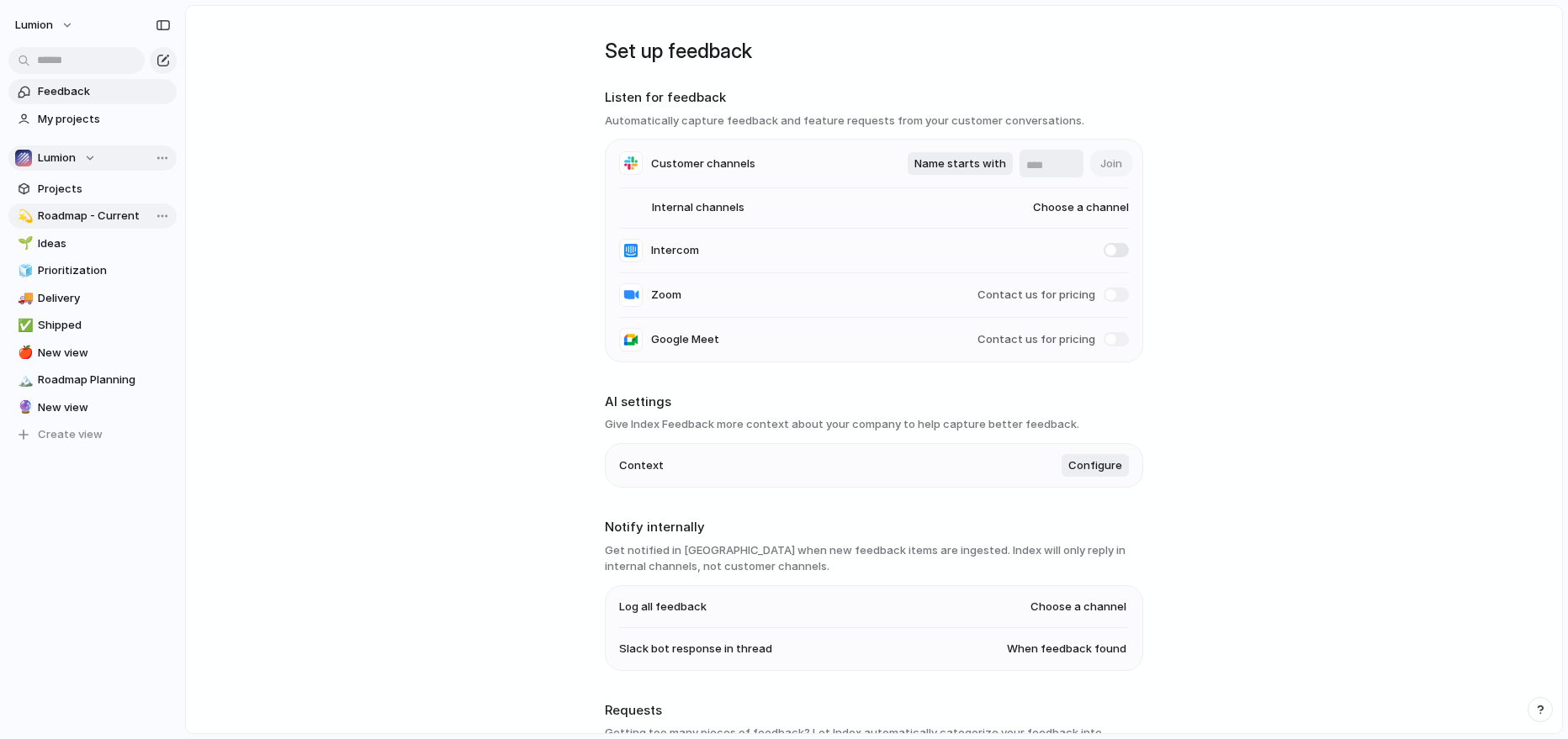
click at [78, 216] on span "Roadmap - Current" at bounding box center [104, 215] width 133 height 16
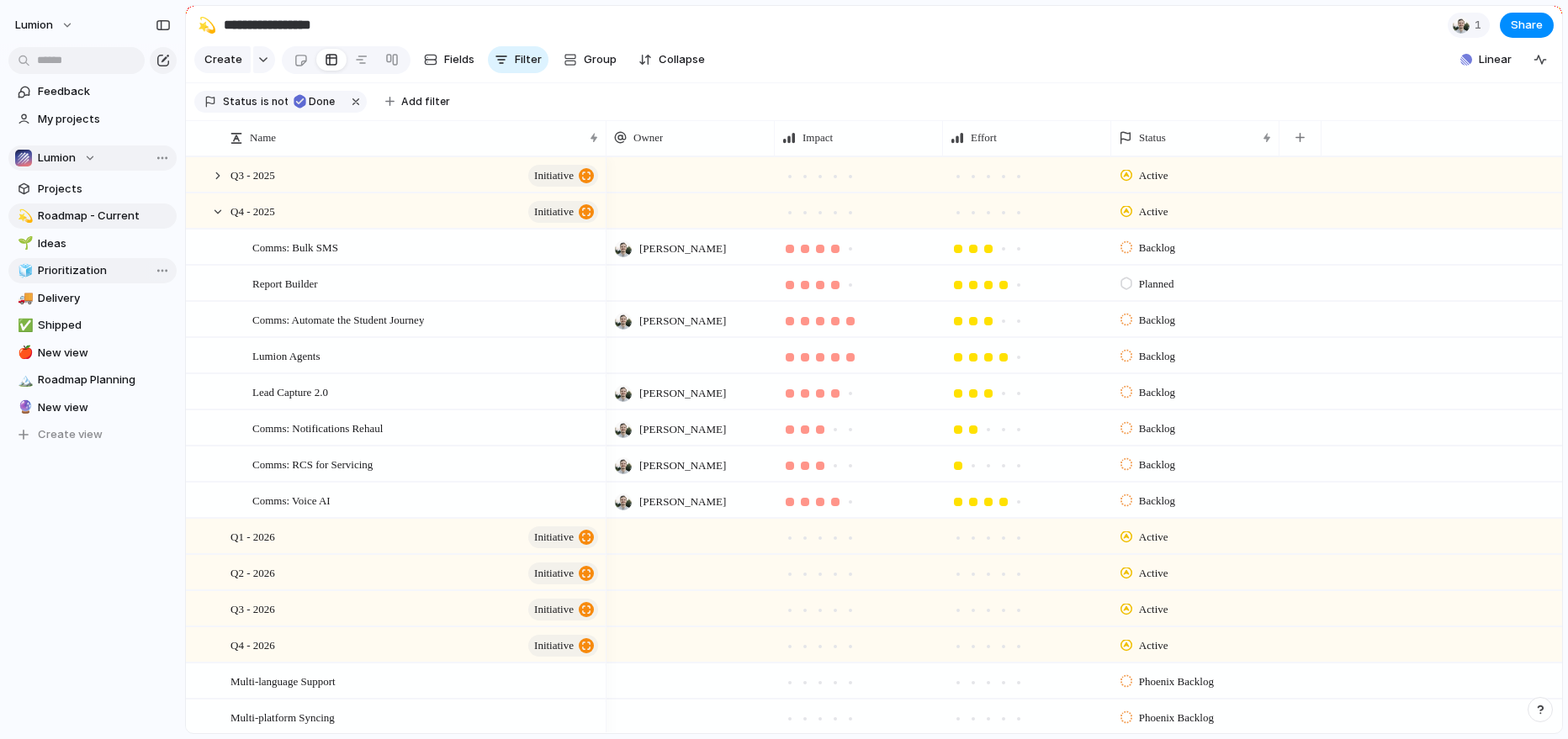
click at [66, 269] on span "Prioritization" at bounding box center [104, 271] width 133 height 16
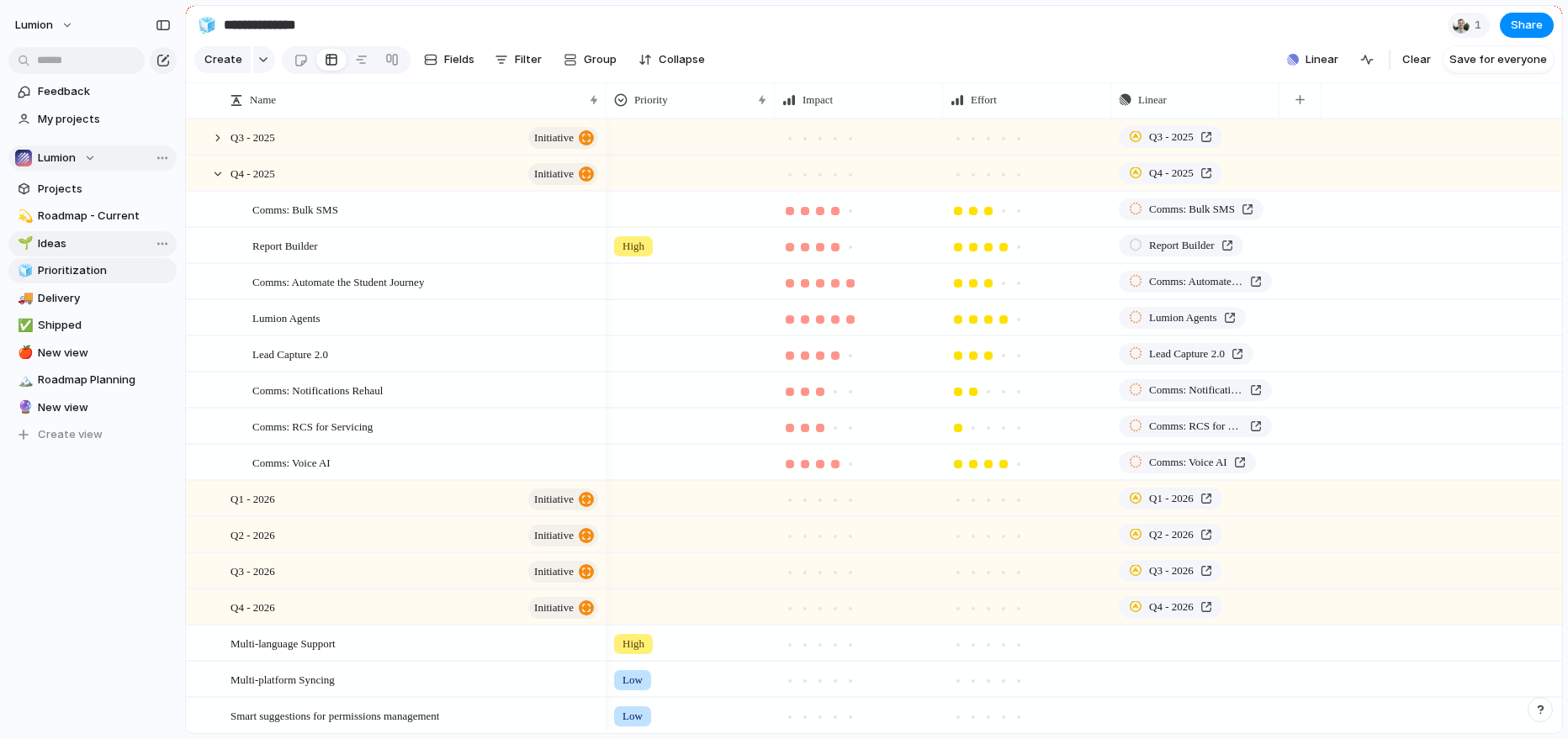
click at [62, 249] on span "Ideas" at bounding box center [104, 243] width 133 height 16
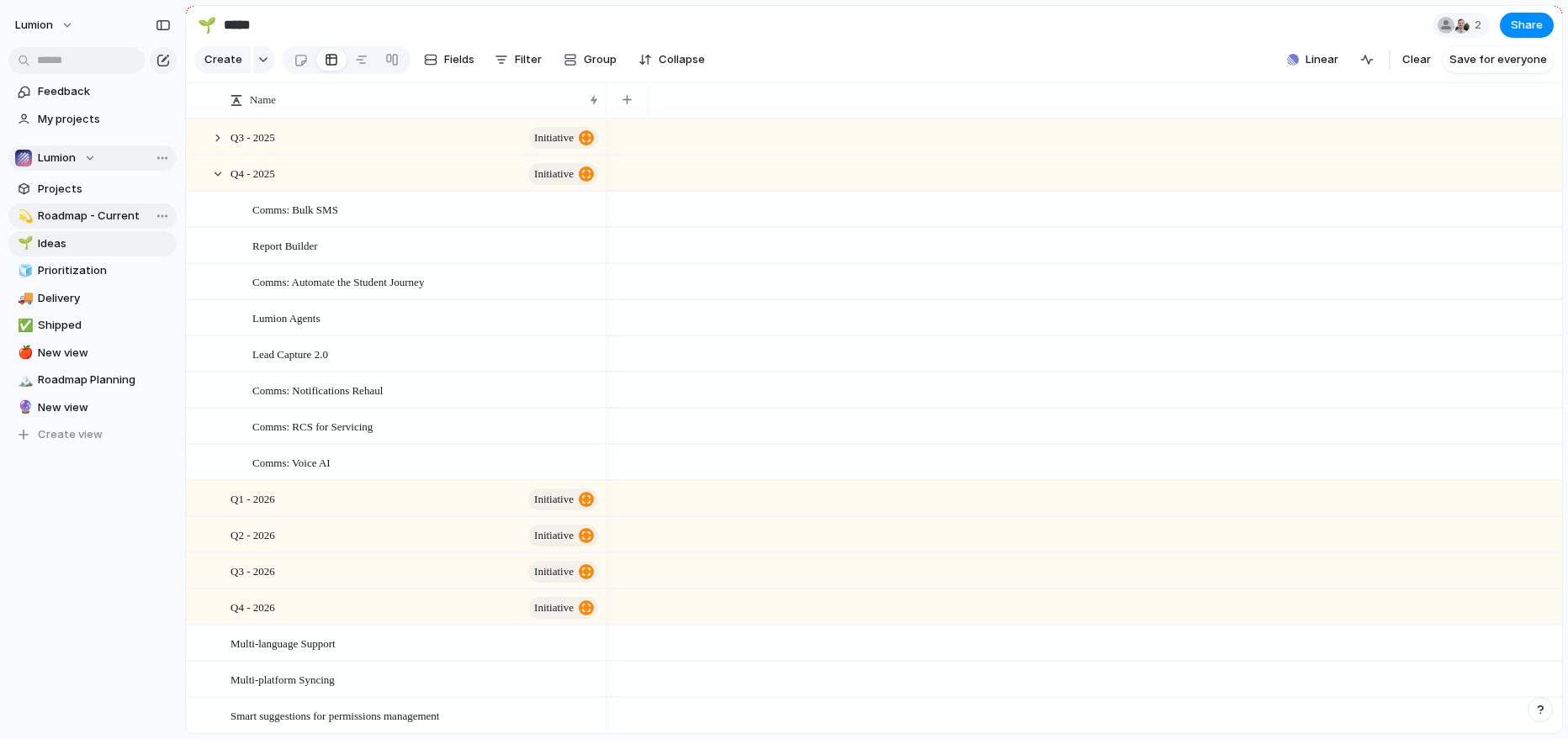
click at [99, 222] on span "Roadmap - Current" at bounding box center [104, 215] width 133 height 16
type input "**********"
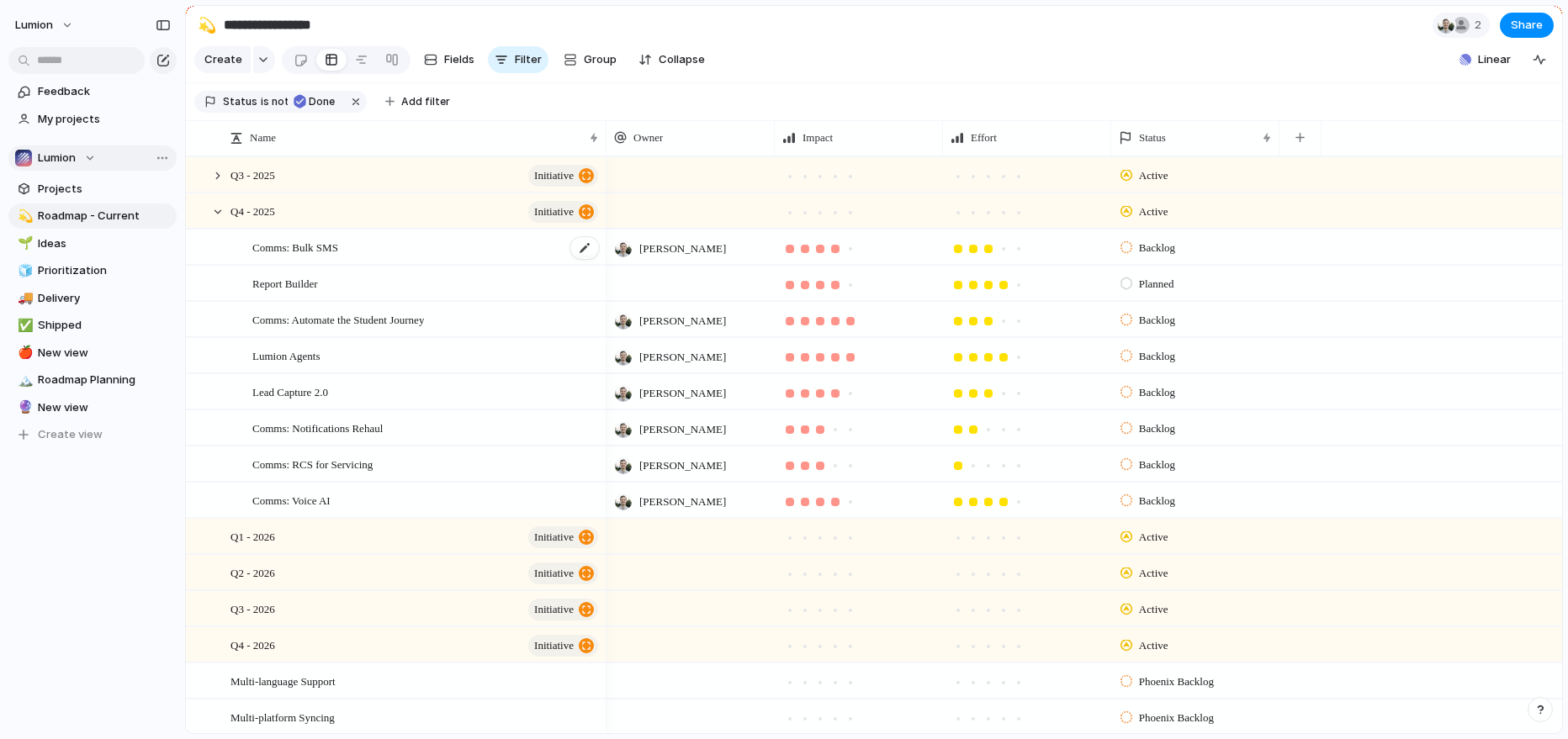
click at [333, 248] on span "Comms: Bulk SMS" at bounding box center [295, 247] width 85 height 19
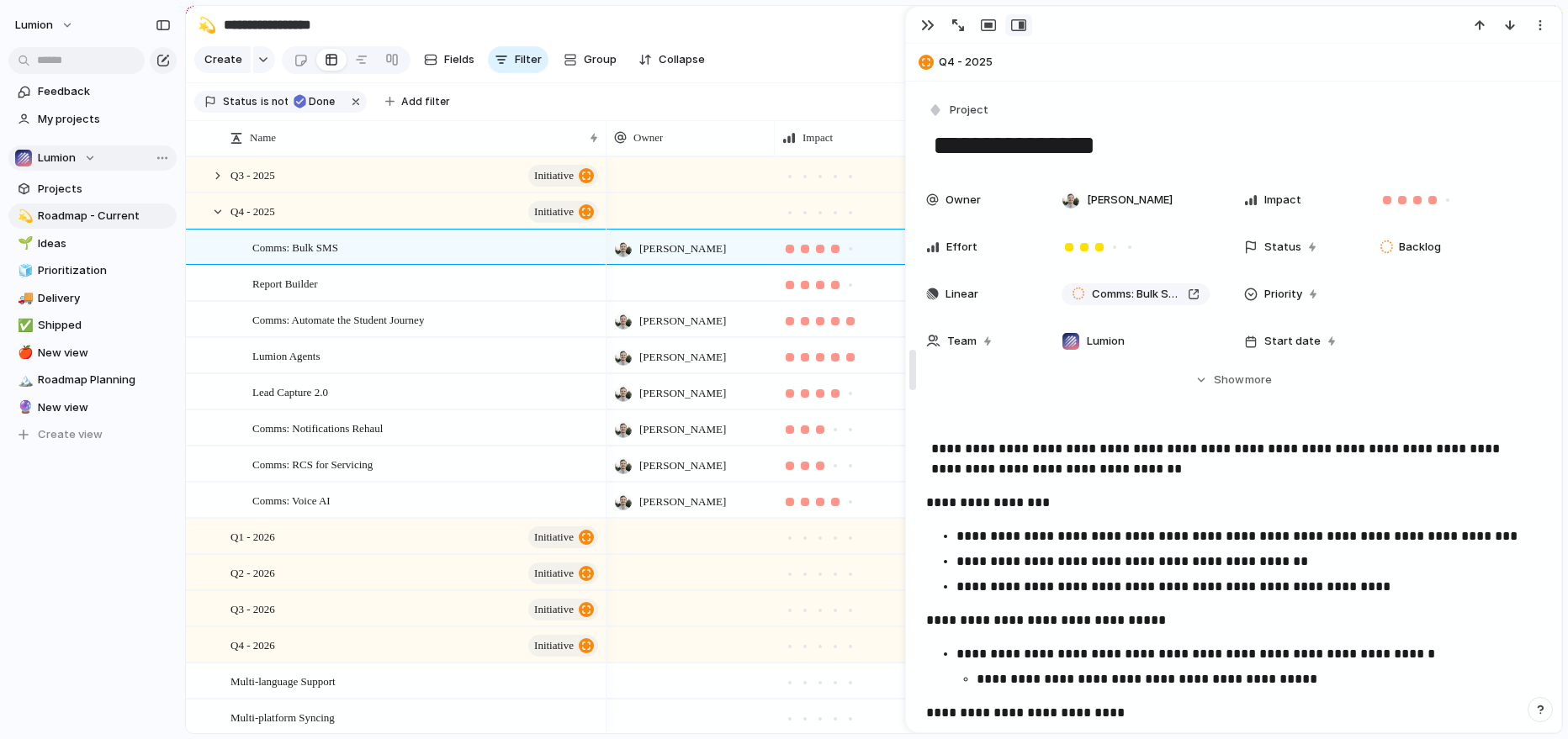
drag, startPoint x: 1216, startPoint y: 358, endPoint x: 911, endPoint y: 352, distance: 305.1
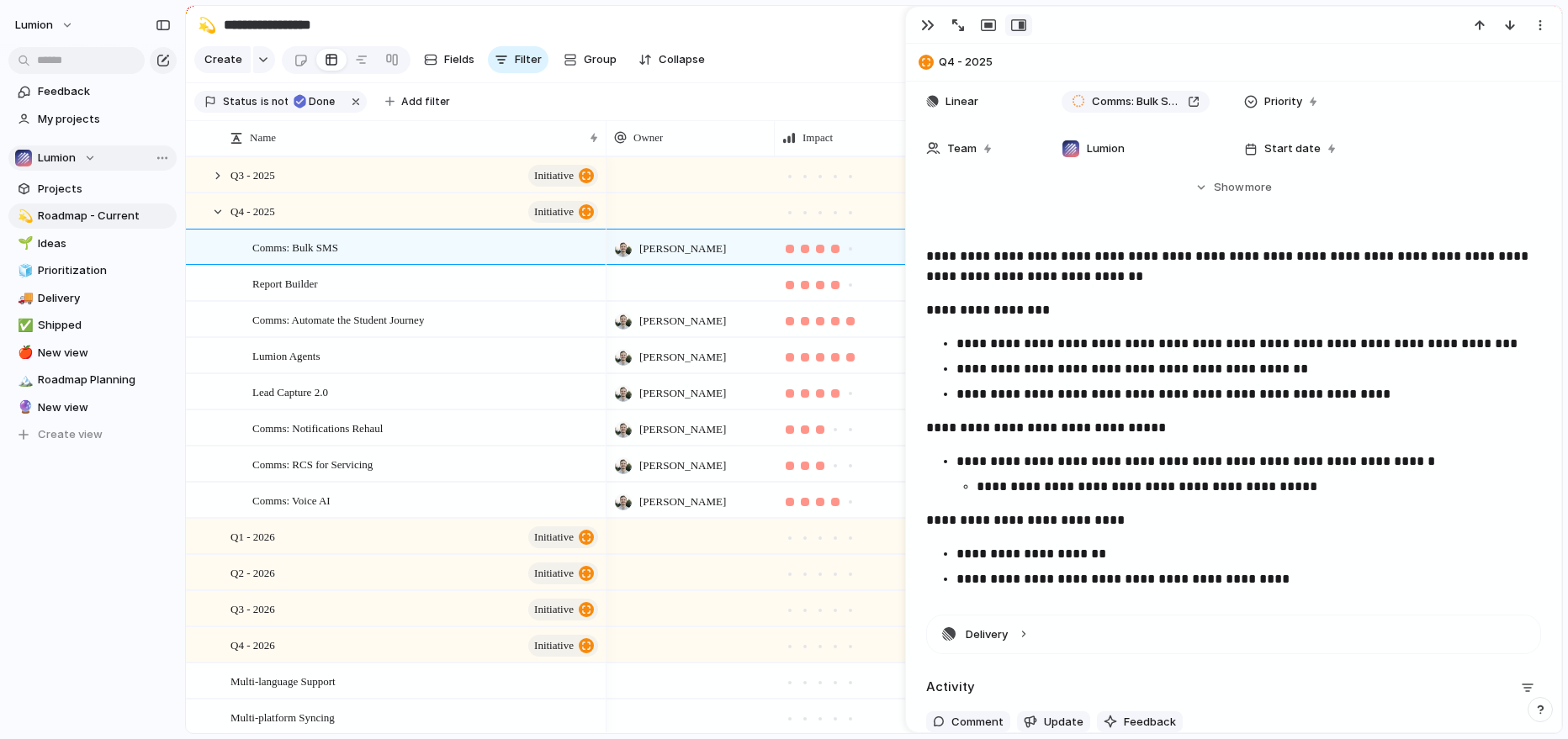
scroll to position [193, 0]
click at [1218, 186] on span "Show" at bounding box center [1228, 186] width 30 height 16
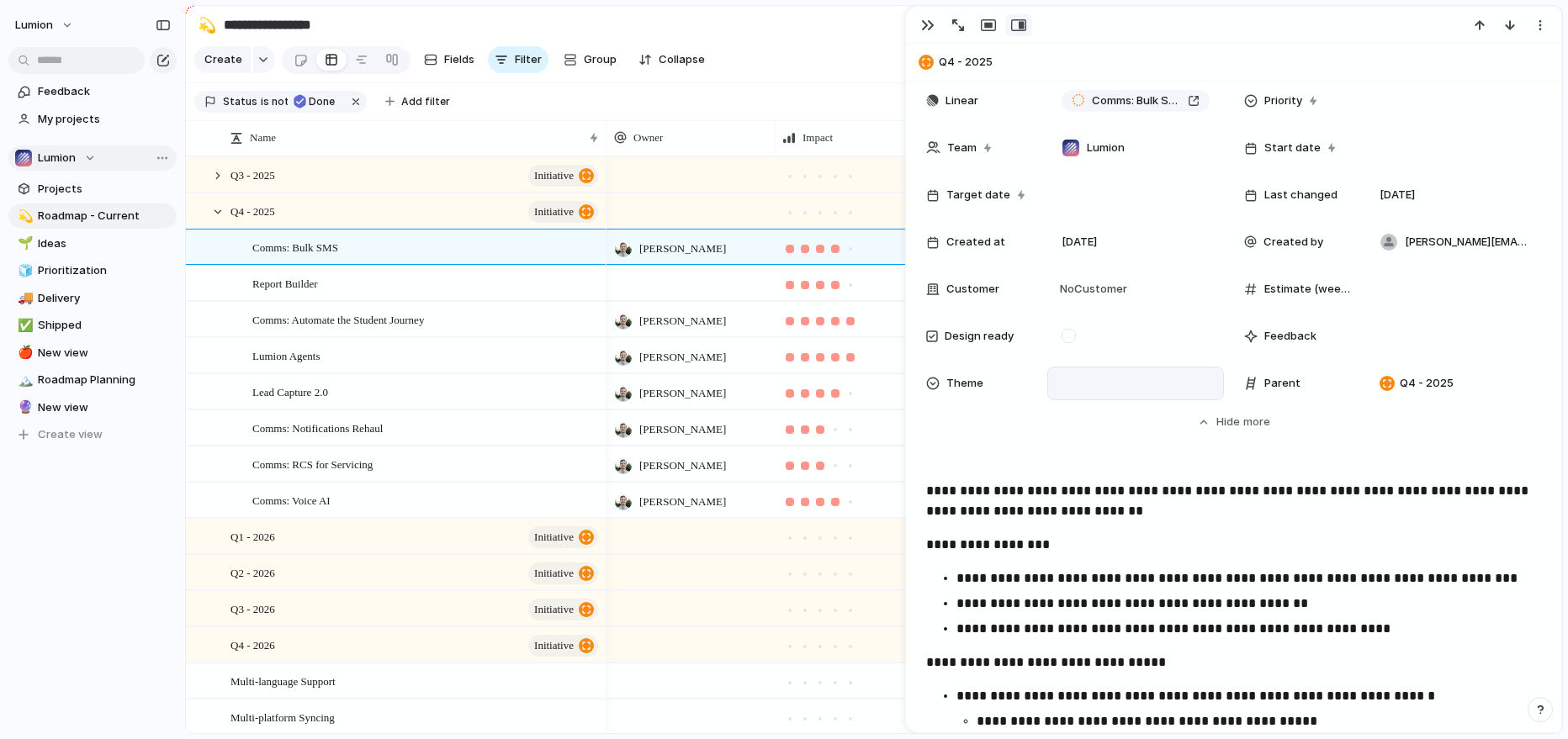
click at [1092, 383] on div at bounding box center [1136, 383] width 162 height 18
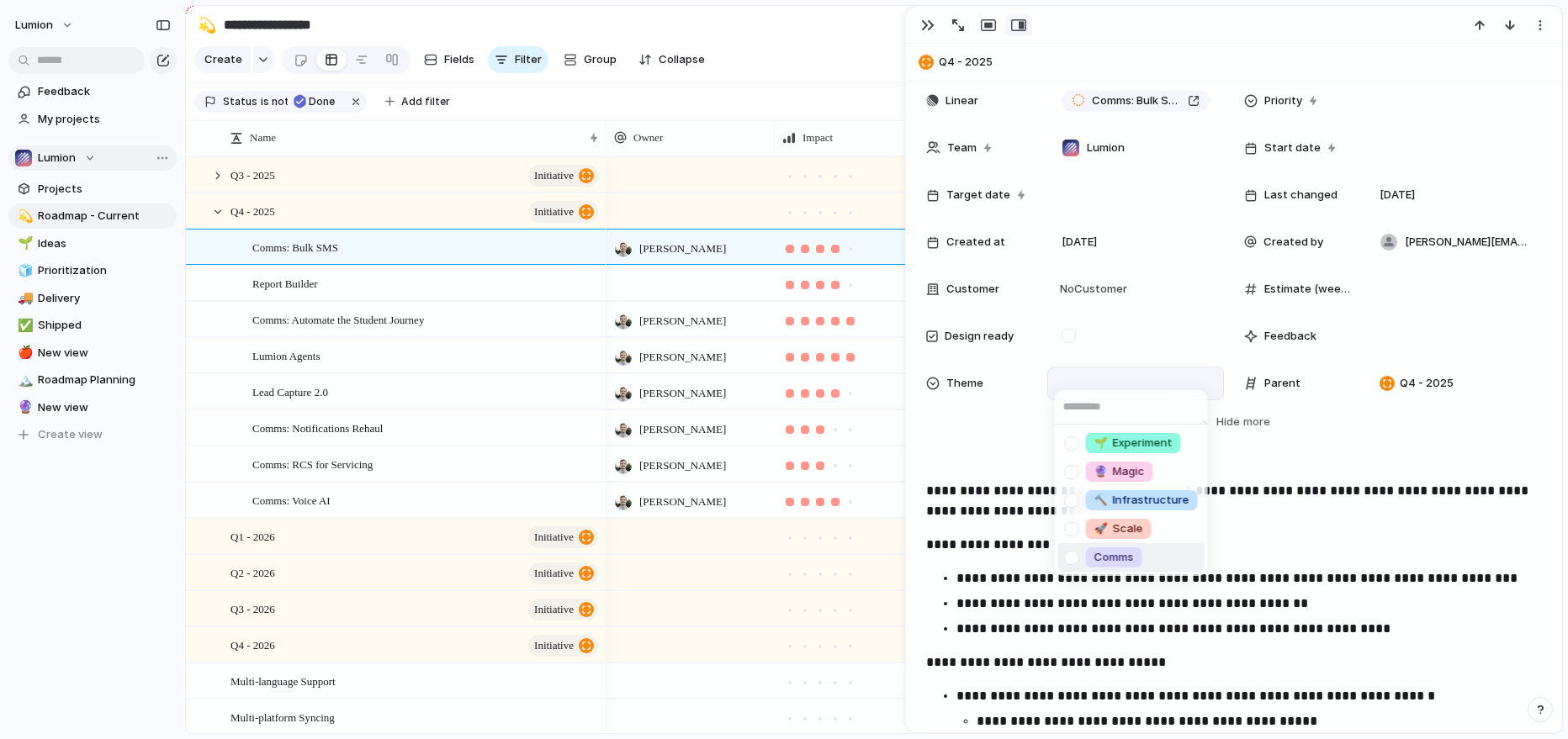
click at [1108, 560] on span "Comms" at bounding box center [1113, 557] width 40 height 16
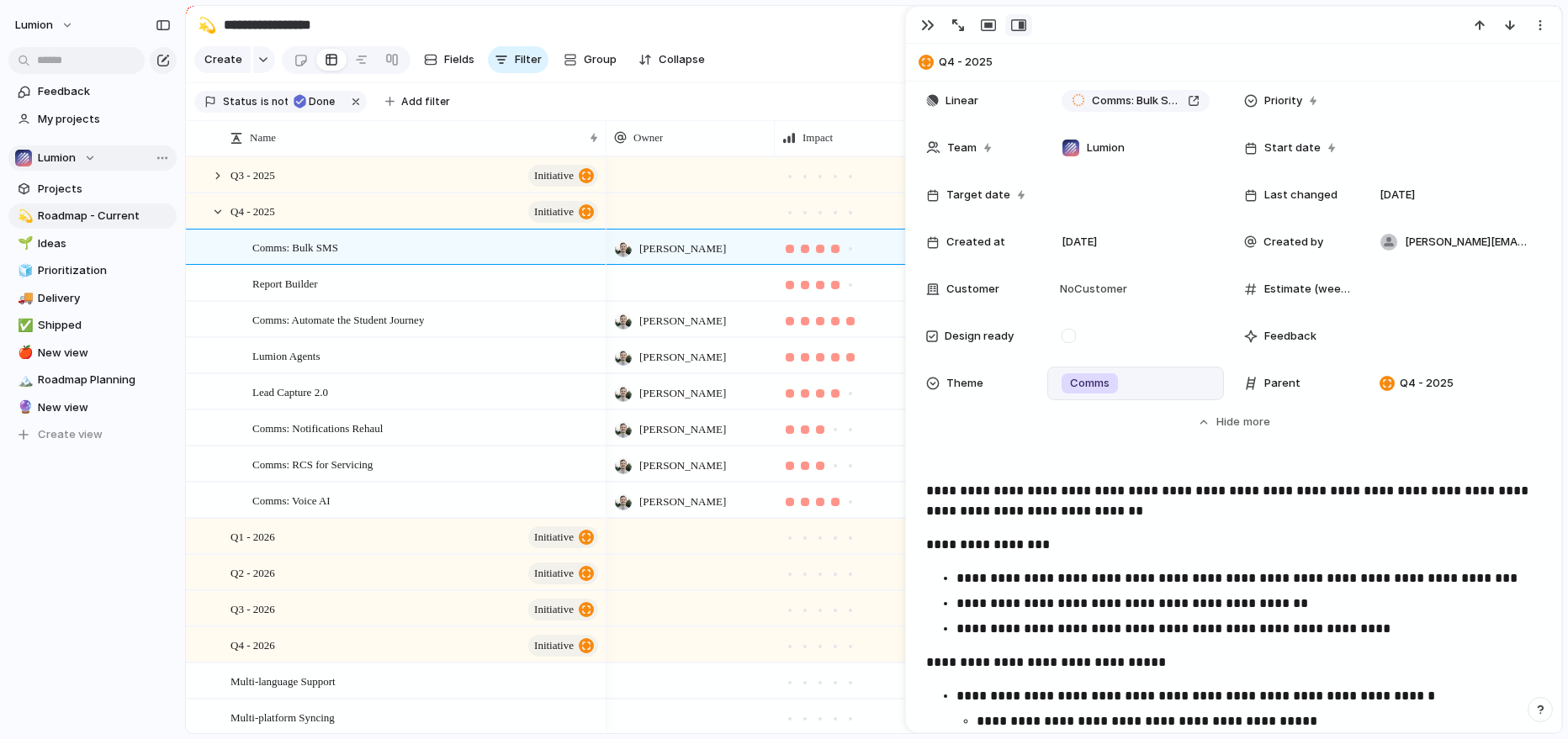
click at [1043, 466] on div "**********" at bounding box center [1233, 602] width 656 height 1429
click at [1175, 96] on span "Comms: Bulk SMS" at bounding box center [1136, 100] width 89 height 16
click at [925, 25] on div "button" at bounding box center [928, 25] width 14 height 14
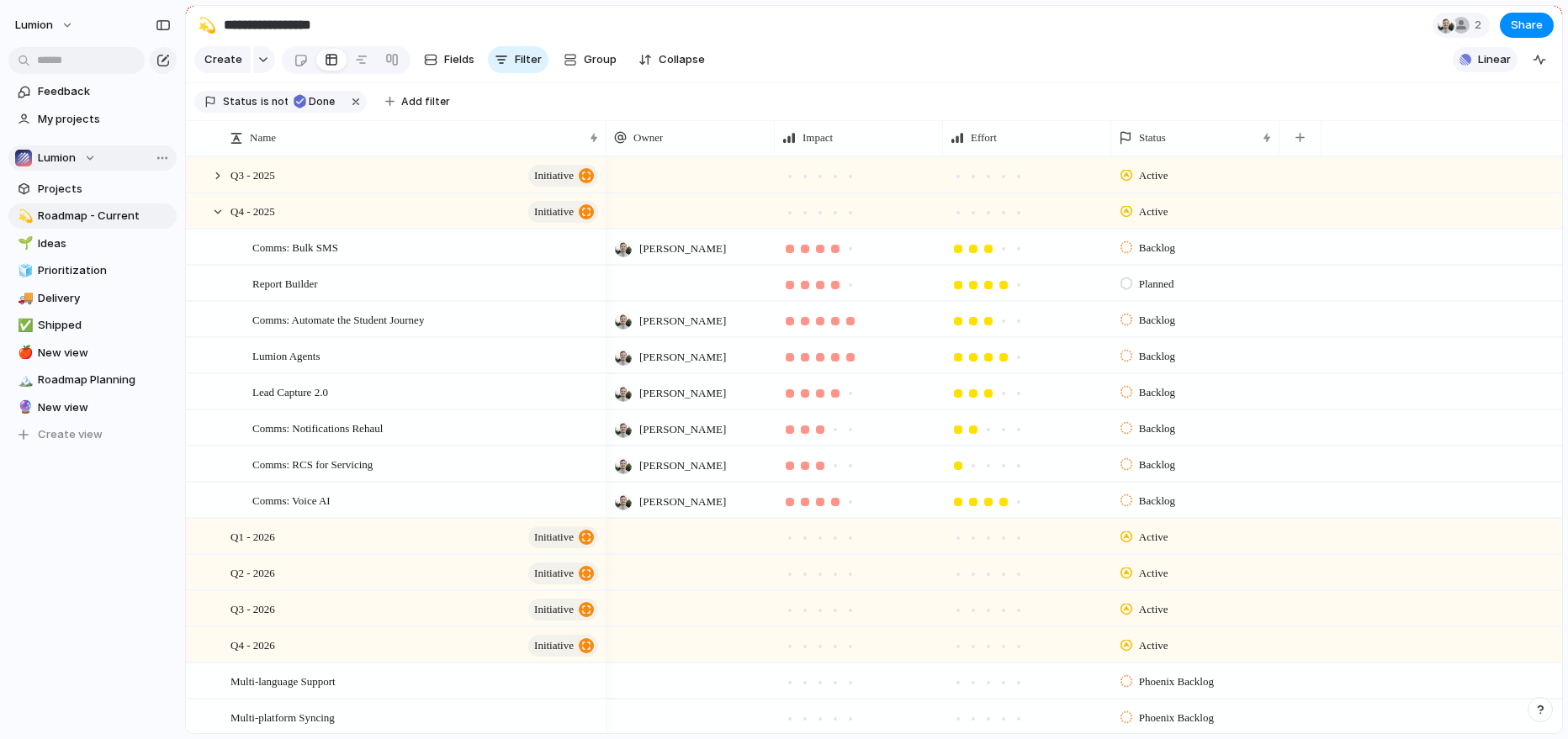
click at [1496, 60] on span "Linear" at bounding box center [1494, 59] width 33 height 16
click at [1373, 70] on div "Projects 0 Initiatives 1 Add all ✅️ In sync with Linear Show Linear field in vi…" at bounding box center [784, 370] width 1568 height 739
click at [58, 24] on button "Lumion" at bounding box center [45, 25] width 75 height 27
click at [66, 63] on span "Settings" at bounding box center [62, 62] width 47 height 16
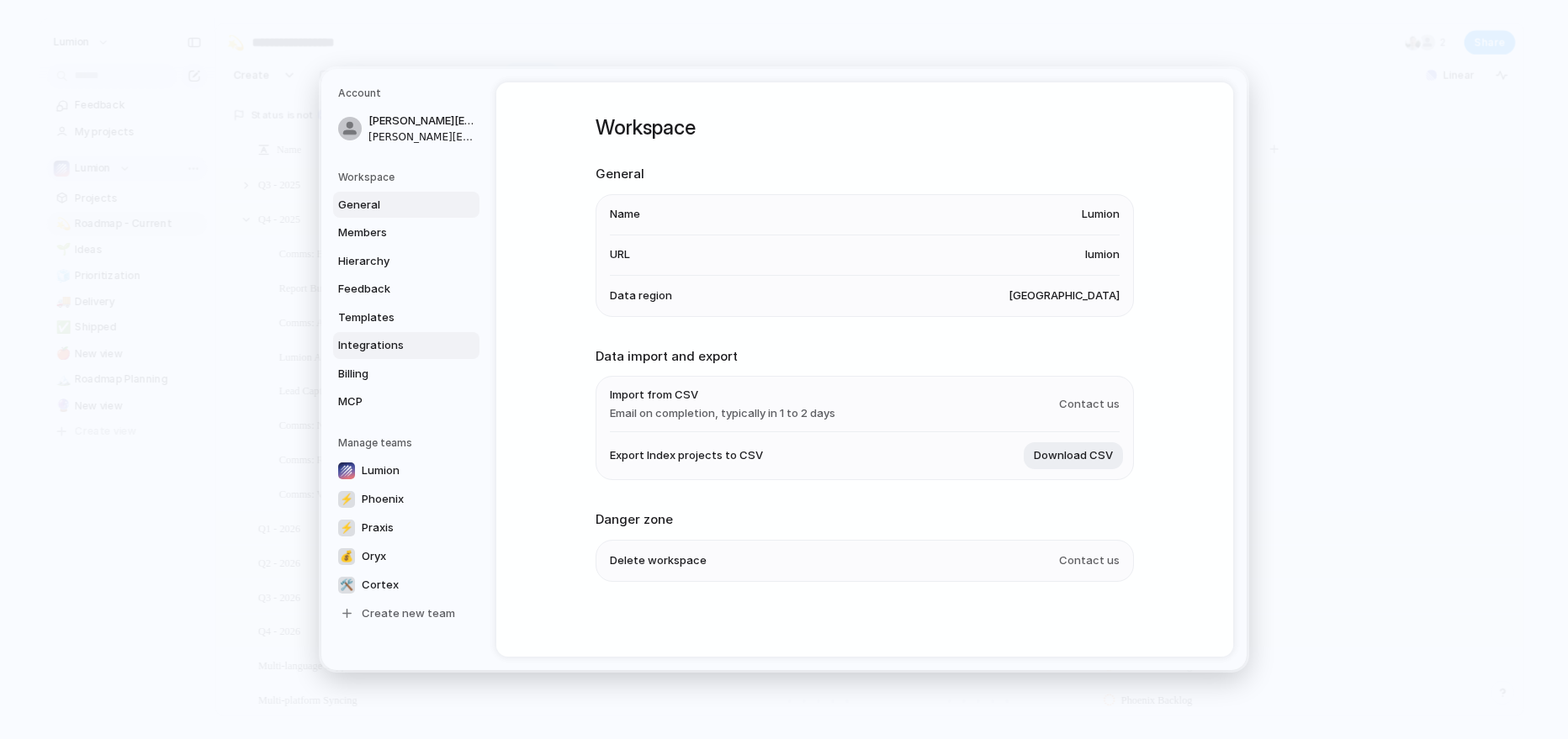
click at [374, 336] on link "Integrations" at bounding box center [405, 346] width 146 height 27
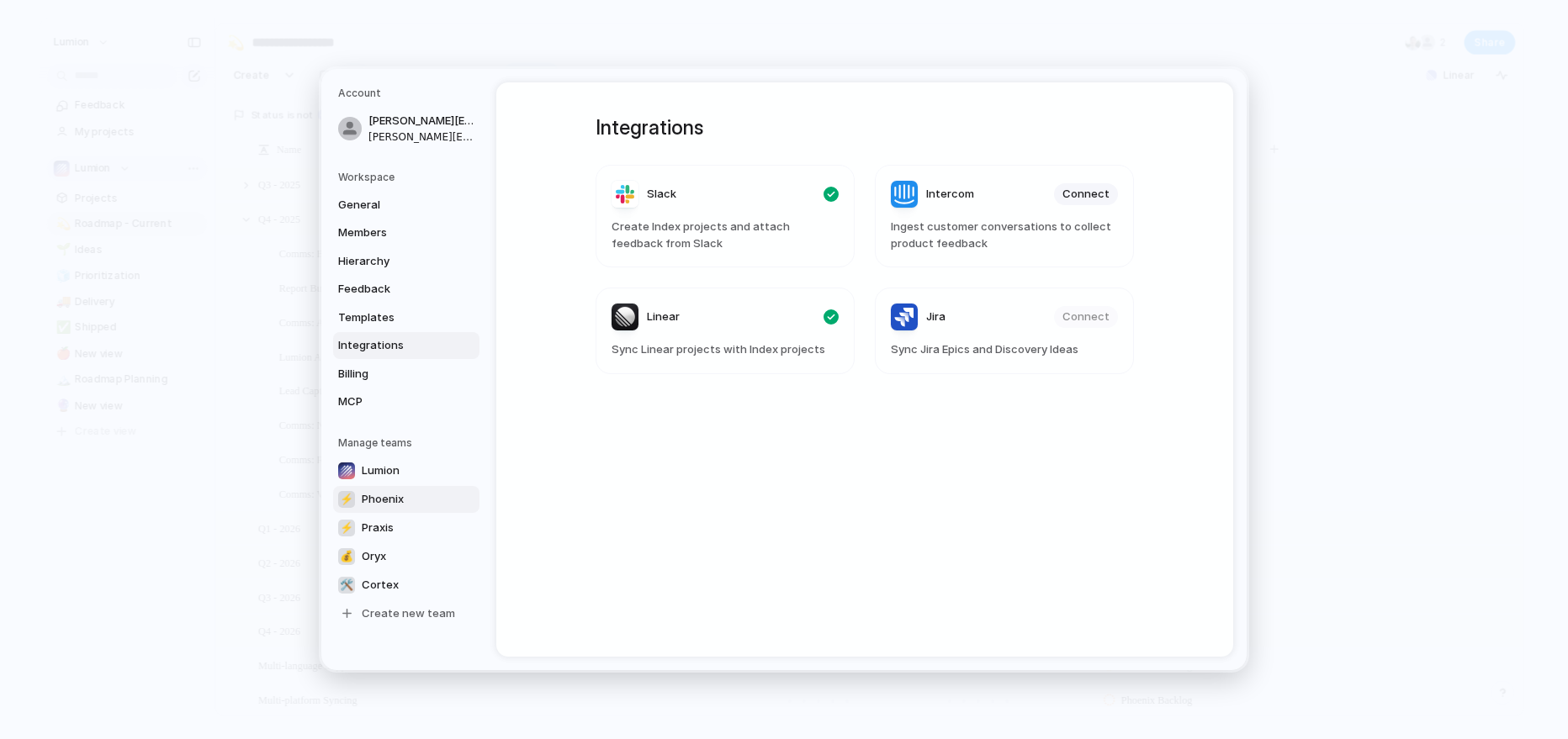
click at [382, 502] on span "Phoenix" at bounding box center [382, 498] width 42 height 16
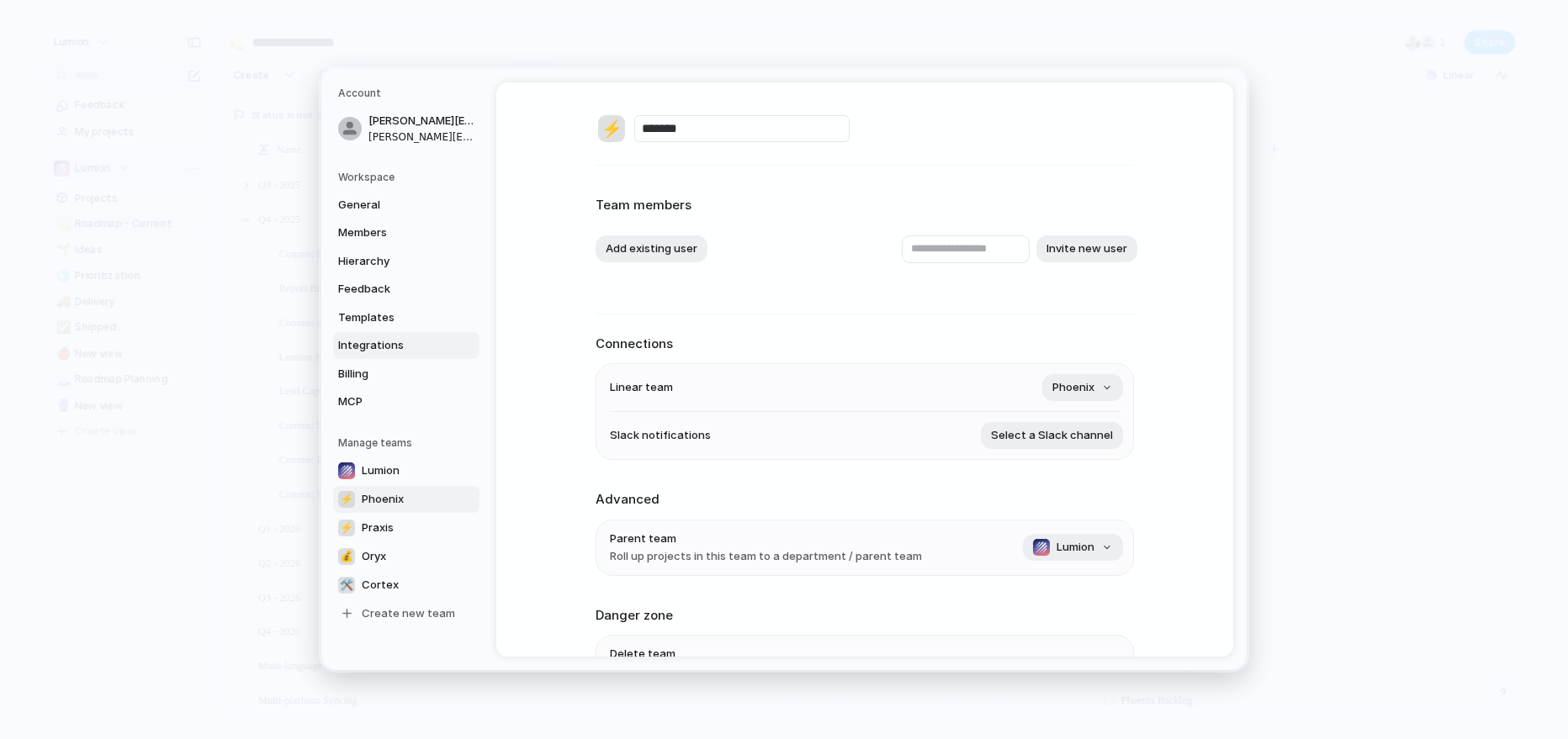
click at [395, 351] on span "Integrations" at bounding box center [392, 345] width 108 height 16
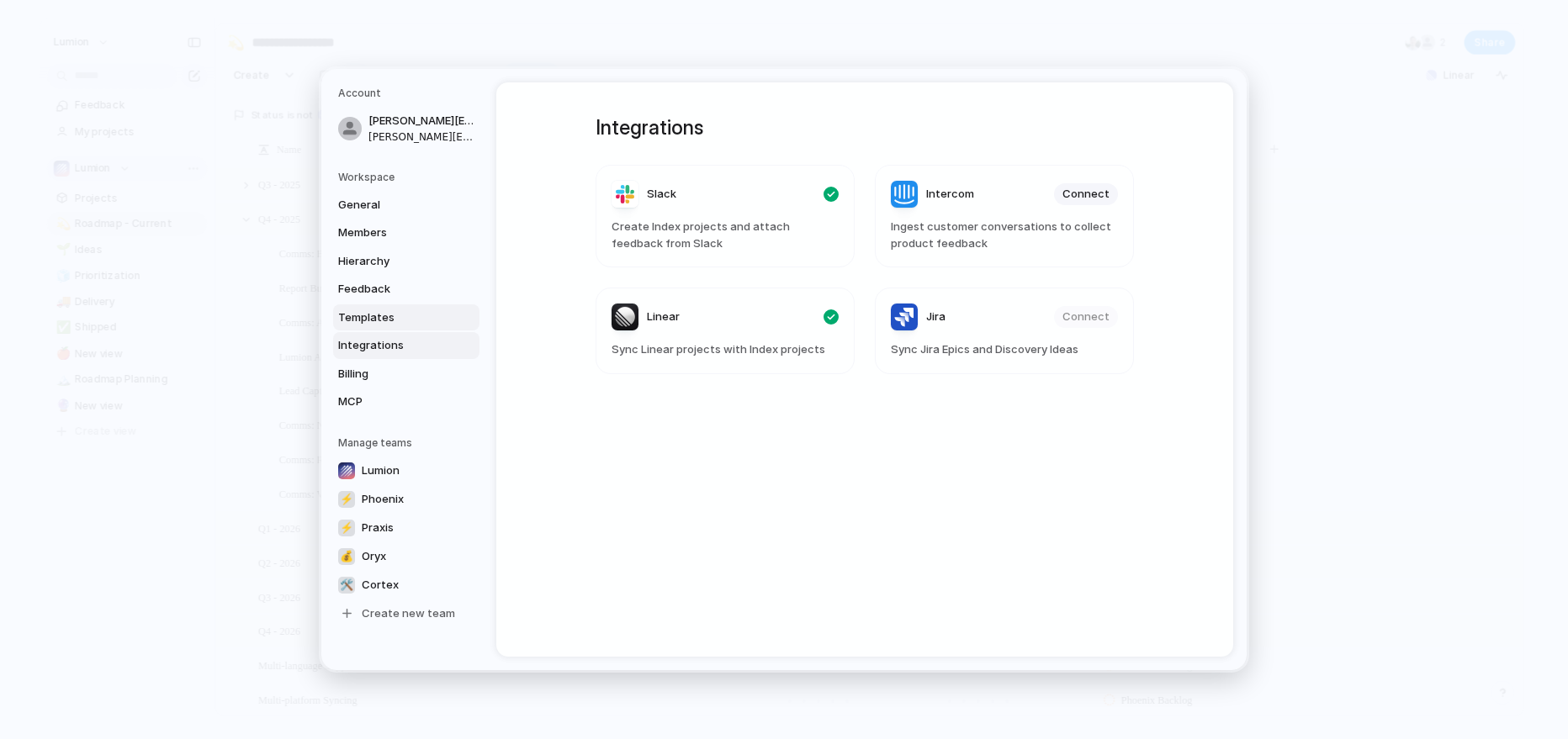
click at [382, 317] on span "Templates" at bounding box center [392, 317] width 108 height 16
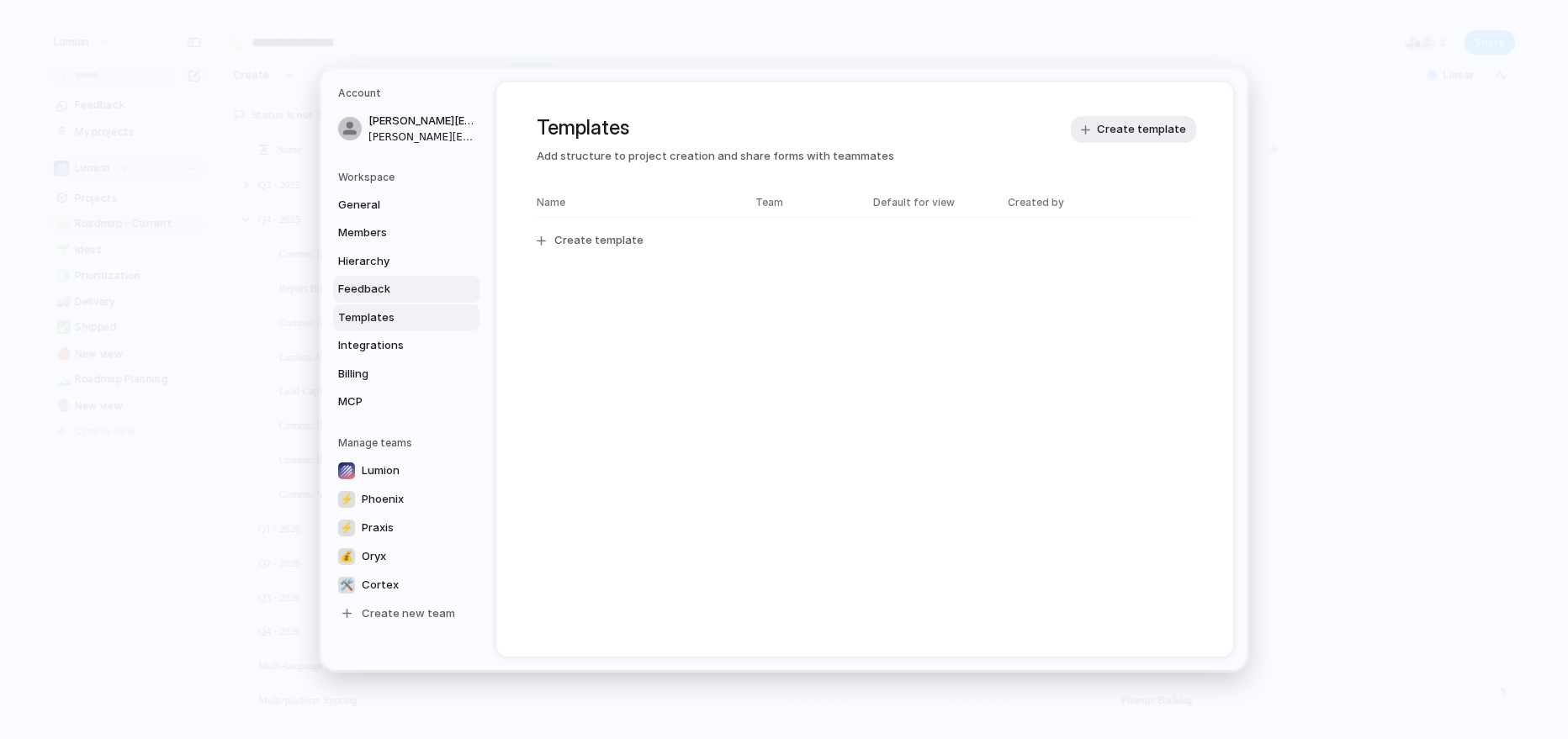
click at [372, 286] on span "Feedback" at bounding box center [392, 289] width 108 height 16
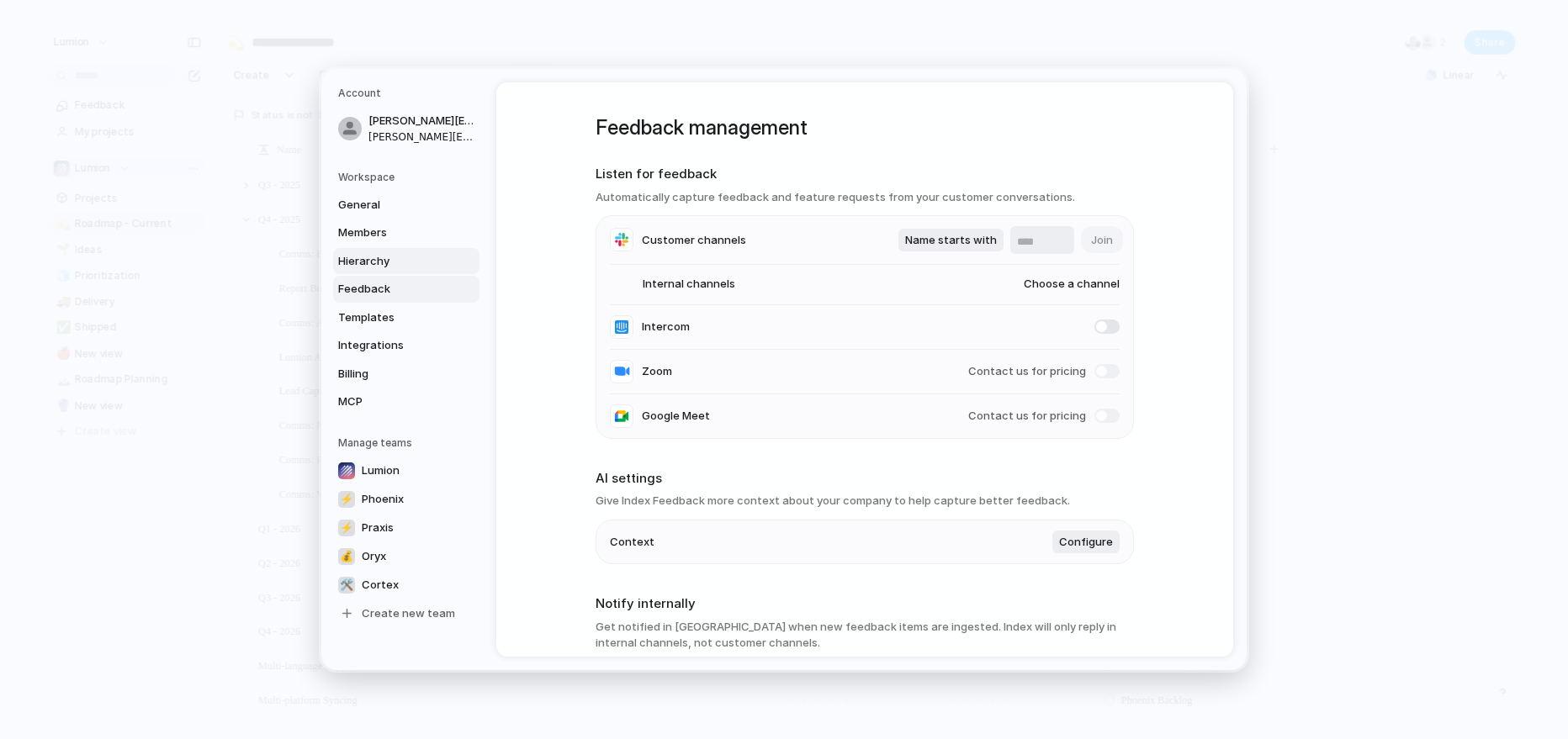
click at [372, 268] on span "Hierarchy" at bounding box center [392, 261] width 108 height 16
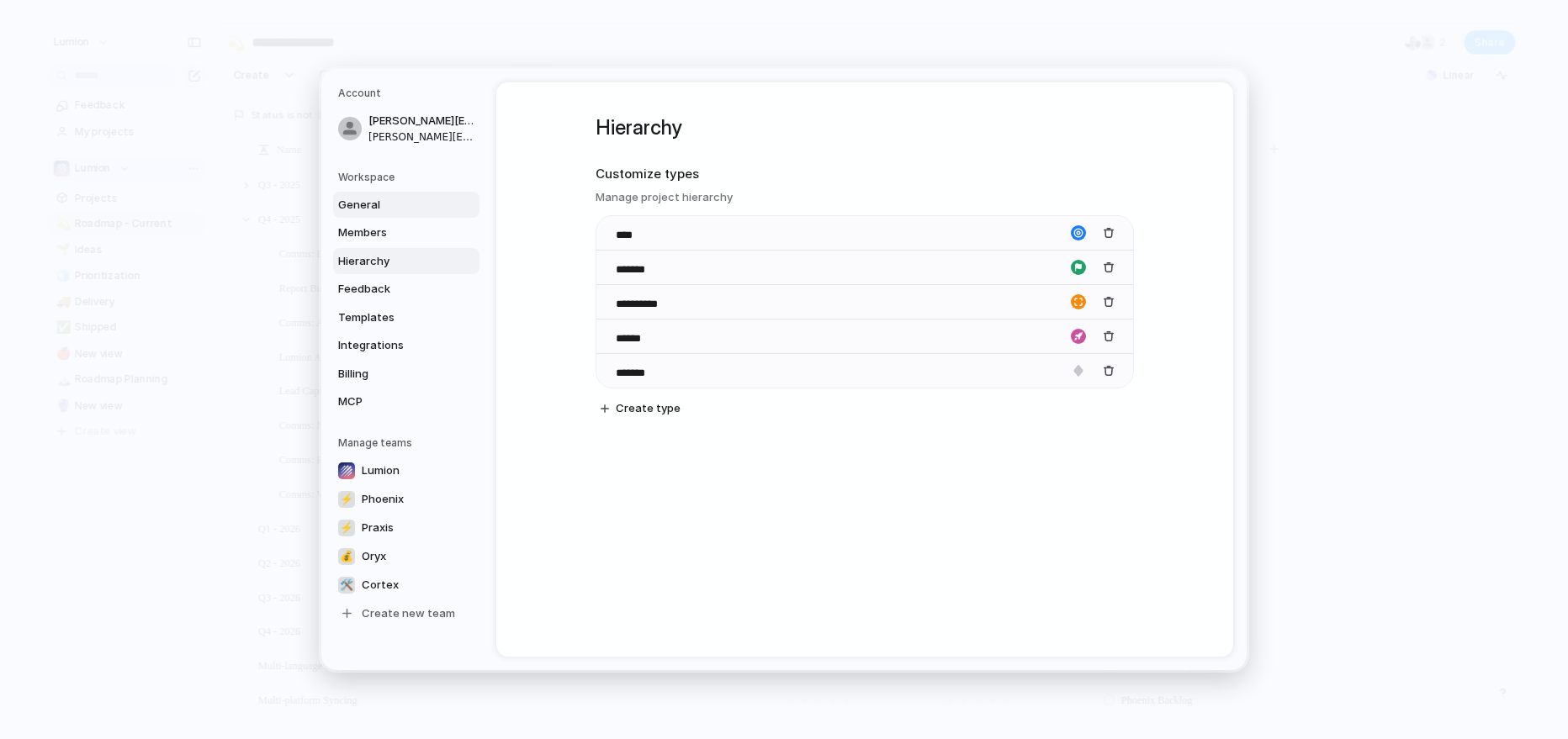
click at [364, 202] on span "General" at bounding box center [392, 205] width 108 height 16
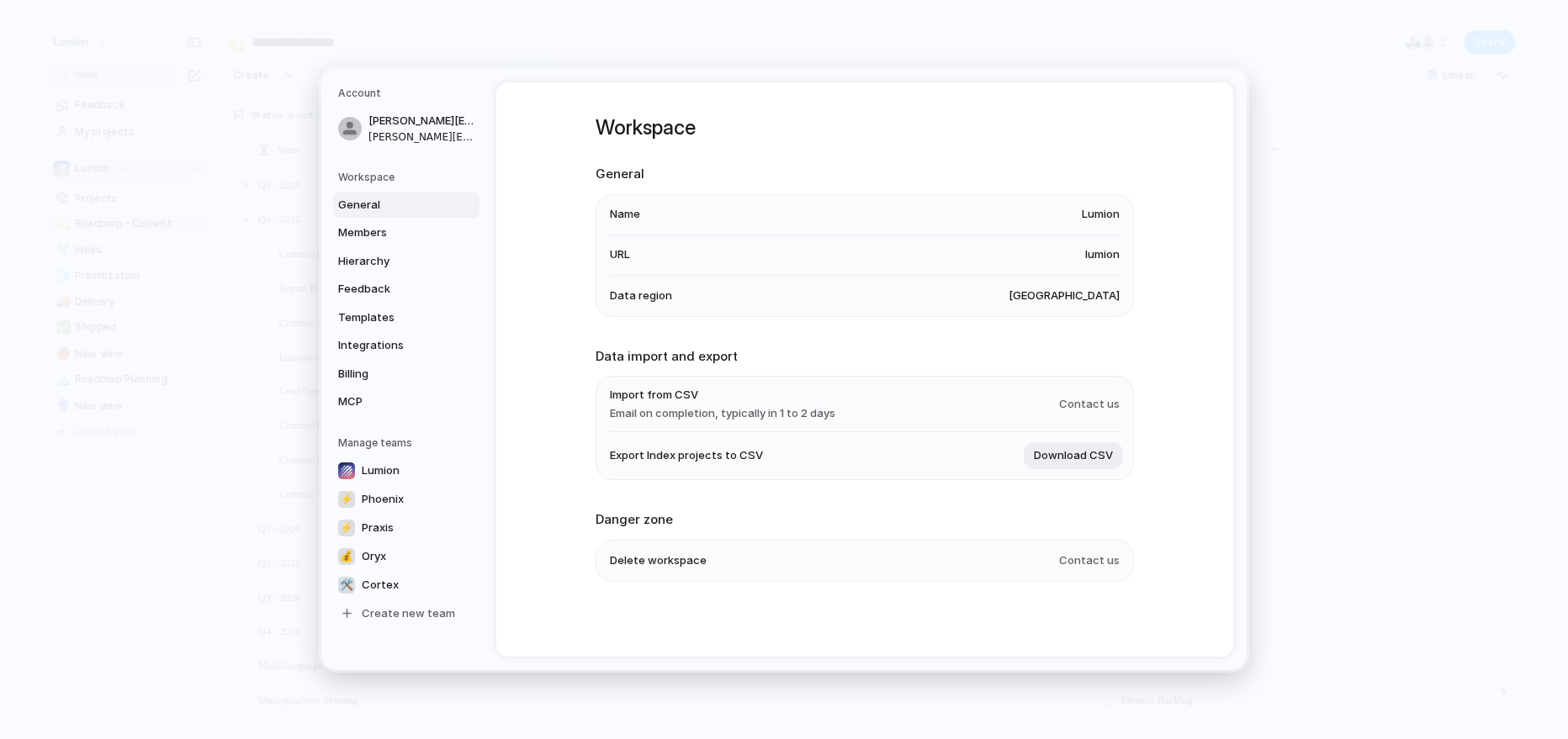
scroll to position [3, 0]
